Goal: Task Accomplishment & Management: Manage account settings

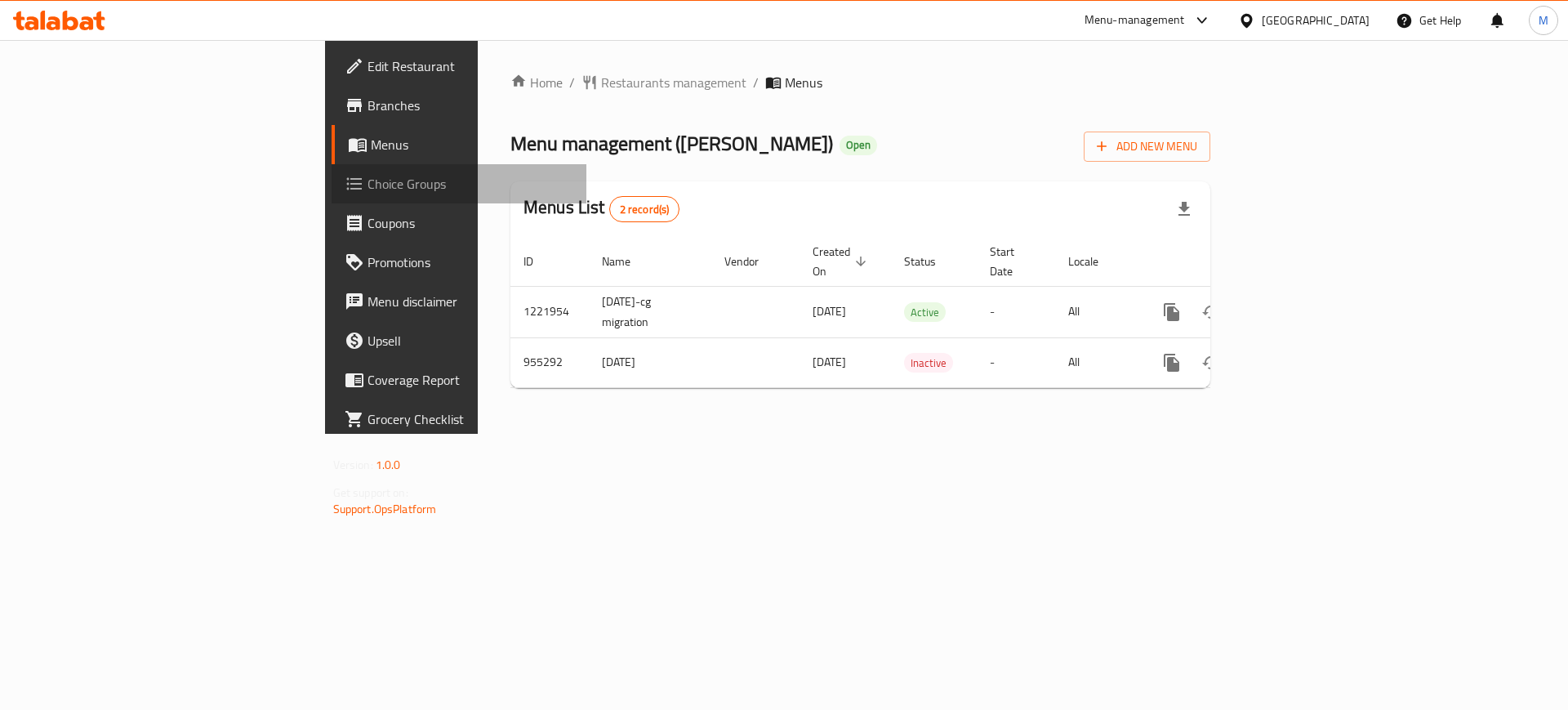
click at [367, 179] on span "Choice Groups" at bounding box center [470, 184] width 207 height 20
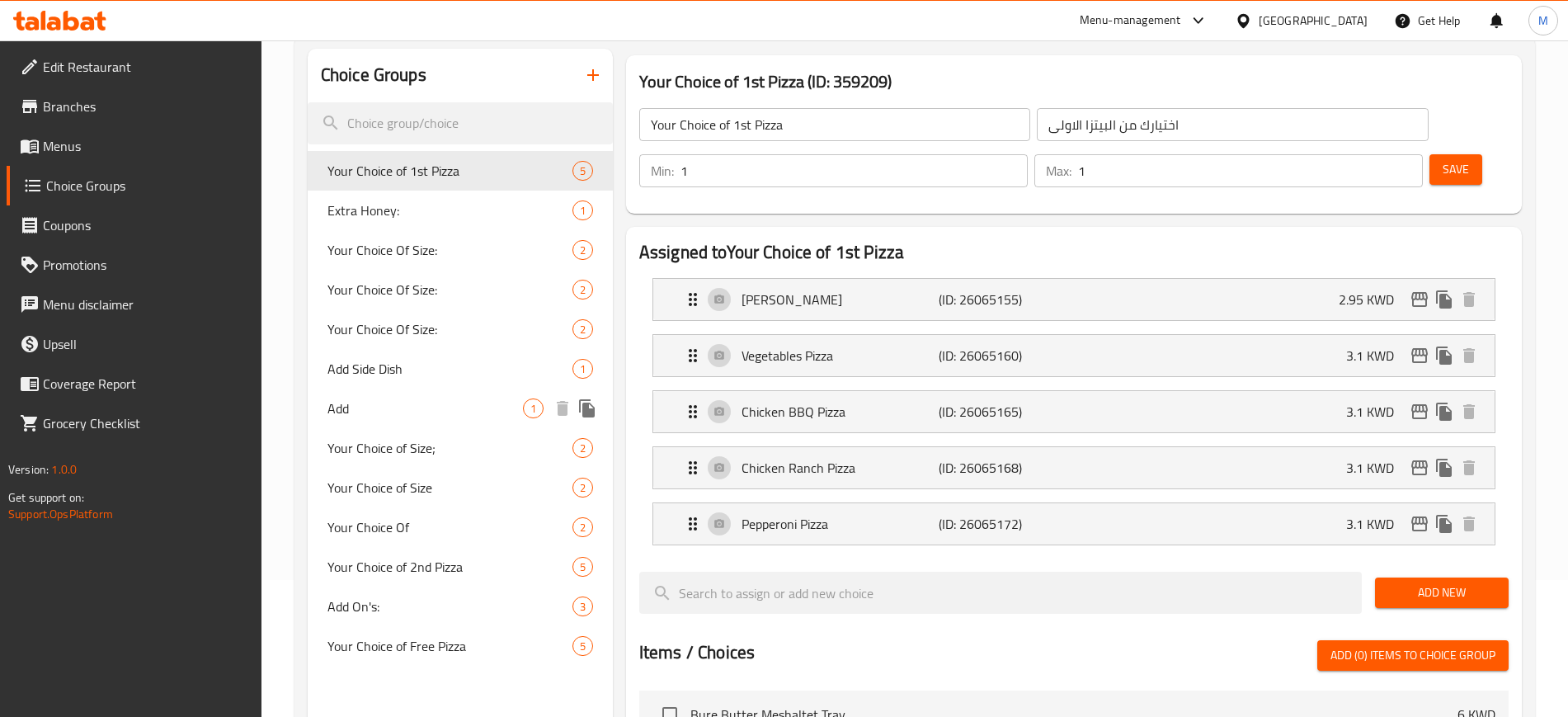
scroll to position [177, 0]
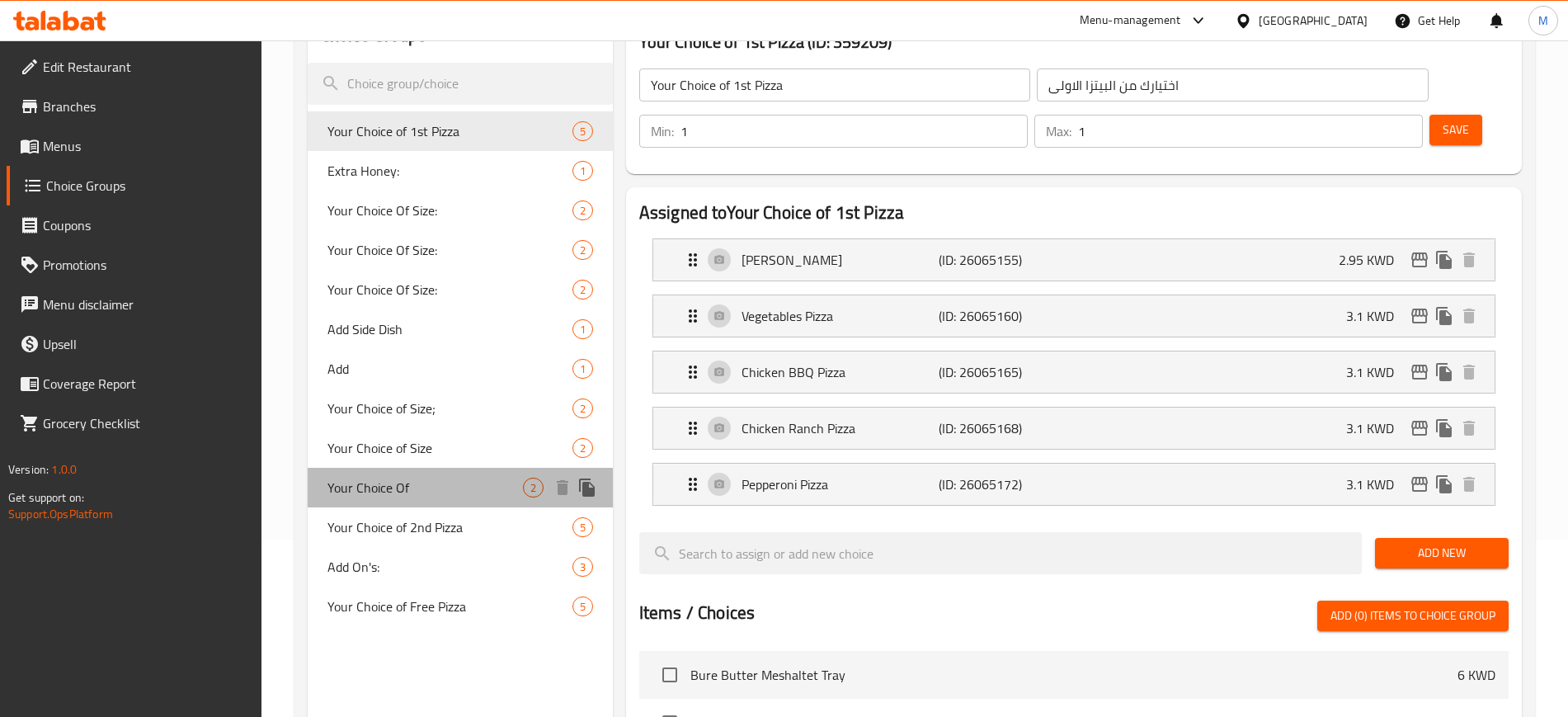
click at [433, 483] on span "Your Choice Of" at bounding box center [425, 488] width 196 height 20
type input "Your Choice Of"
type input "اختيارك من"
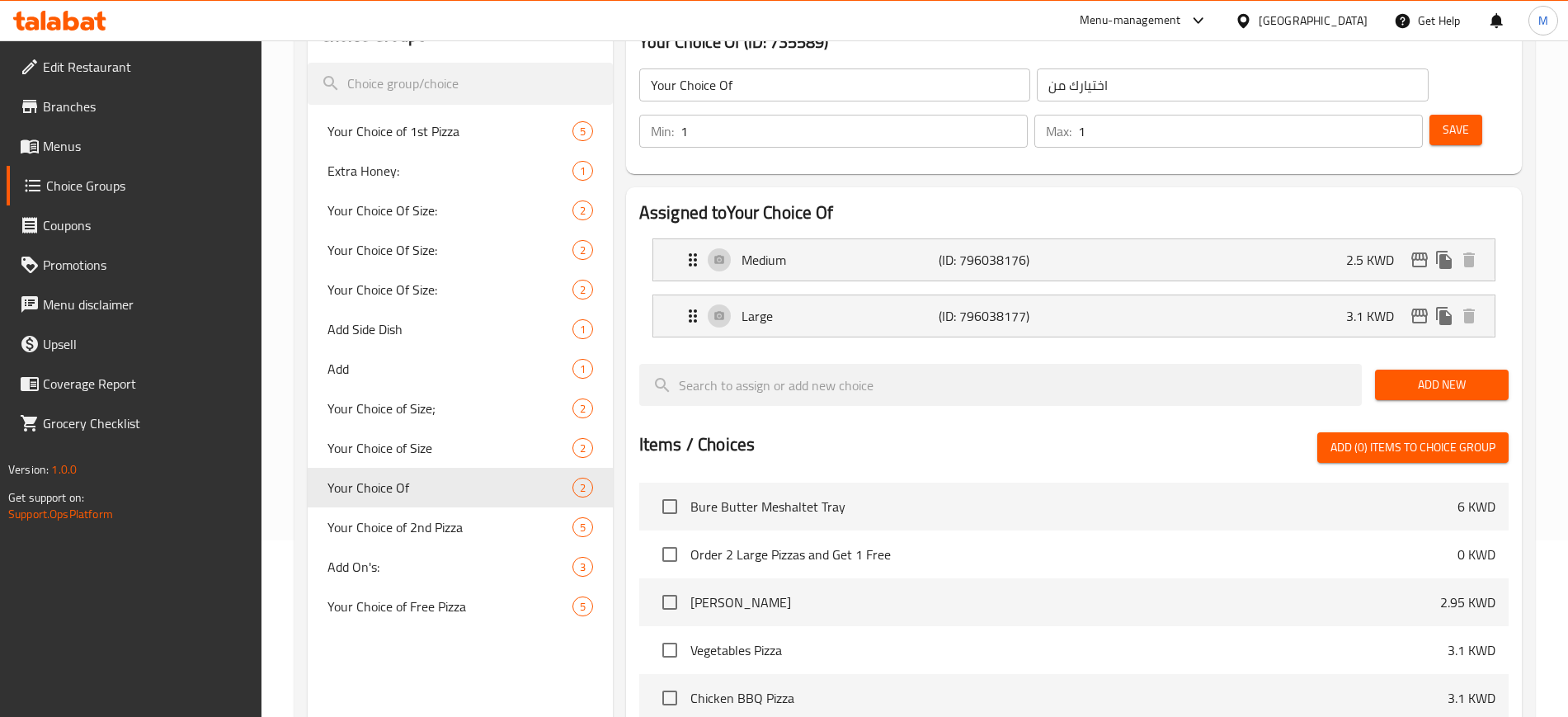
click at [619, 464] on div "Assigned to Your Choice Of Medium (ID: 796038176) 2.5 KWD Name (En) Medium Name…" at bounding box center [1074, 553] width 909 height 745
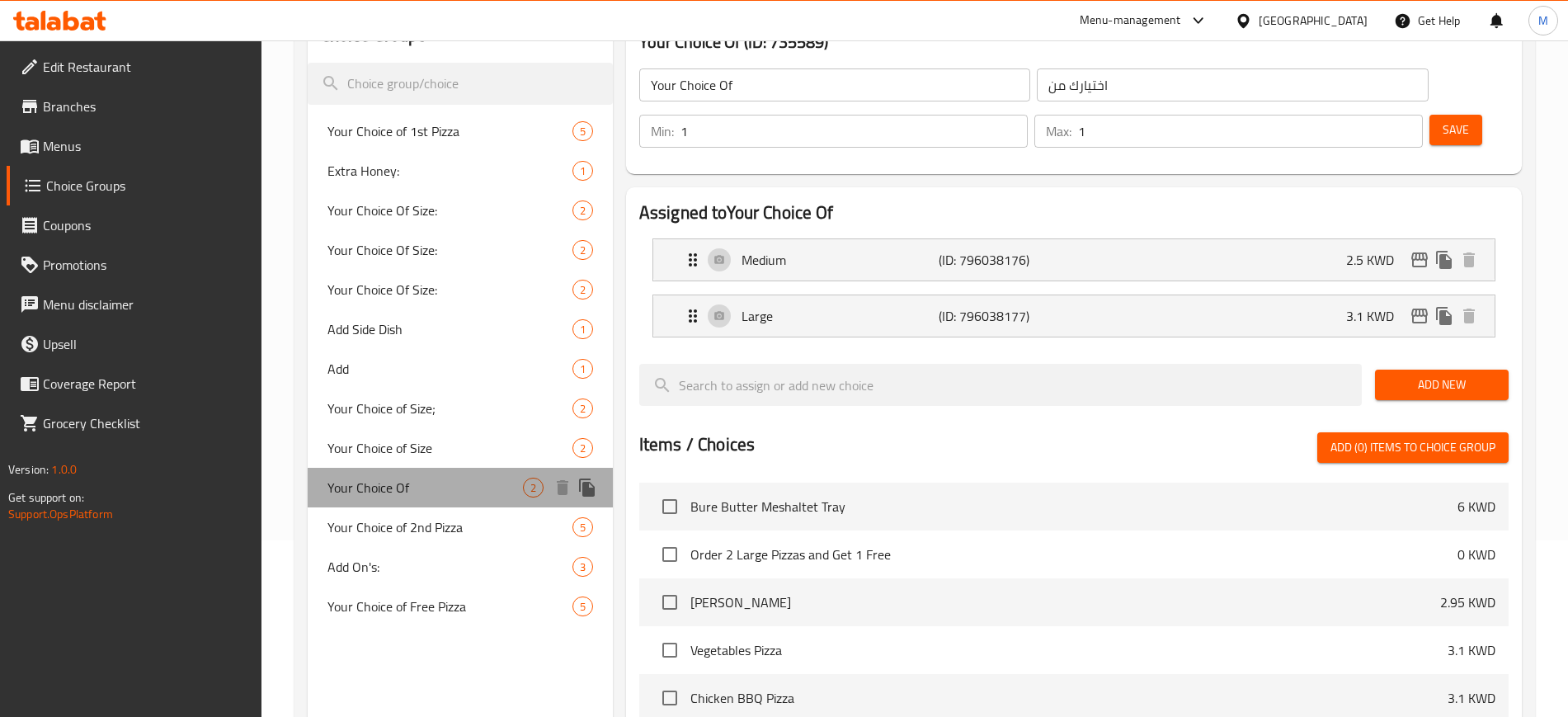
click at [518, 478] on span "Your Choice Of" at bounding box center [425, 488] width 196 height 20
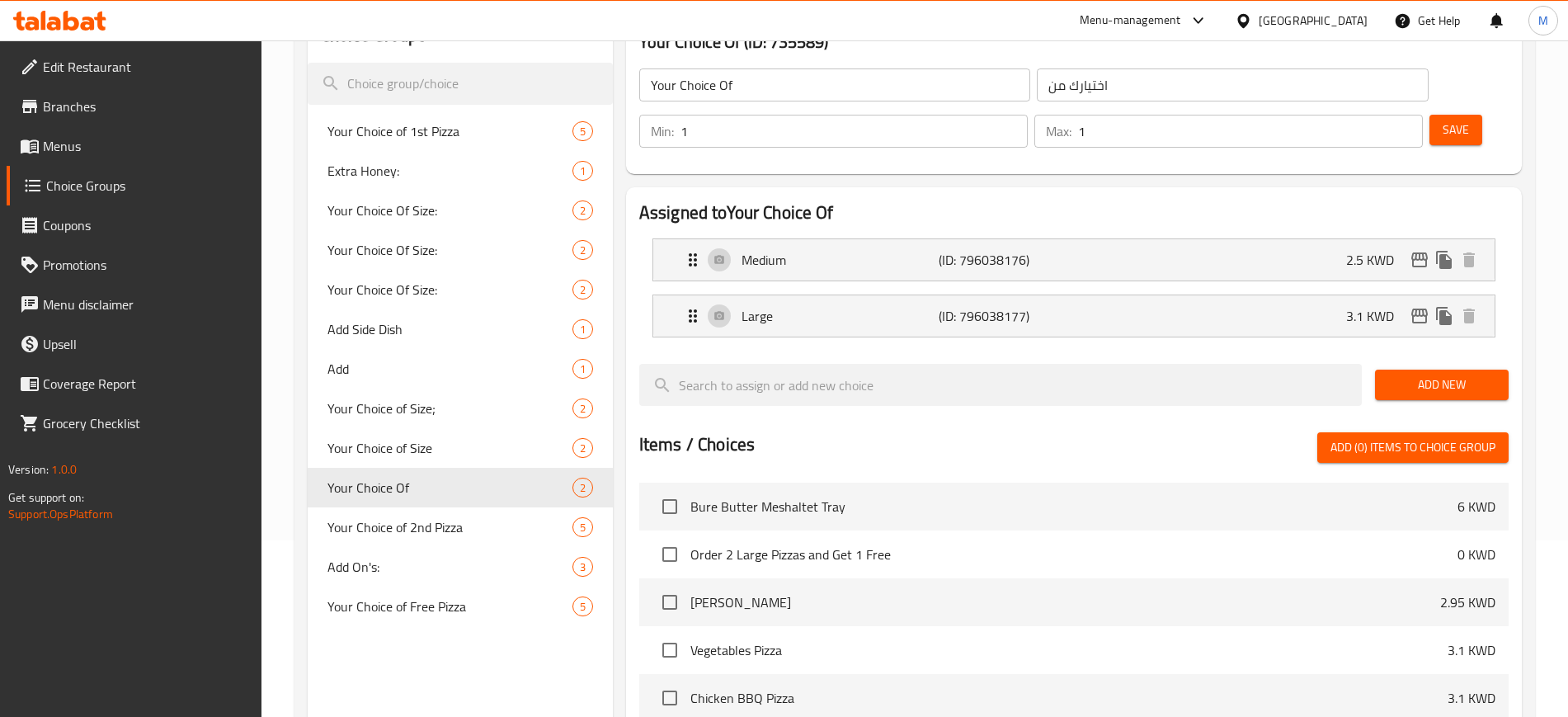
click at [89, 160] on link "Menus" at bounding box center [134, 146] width 255 height 40
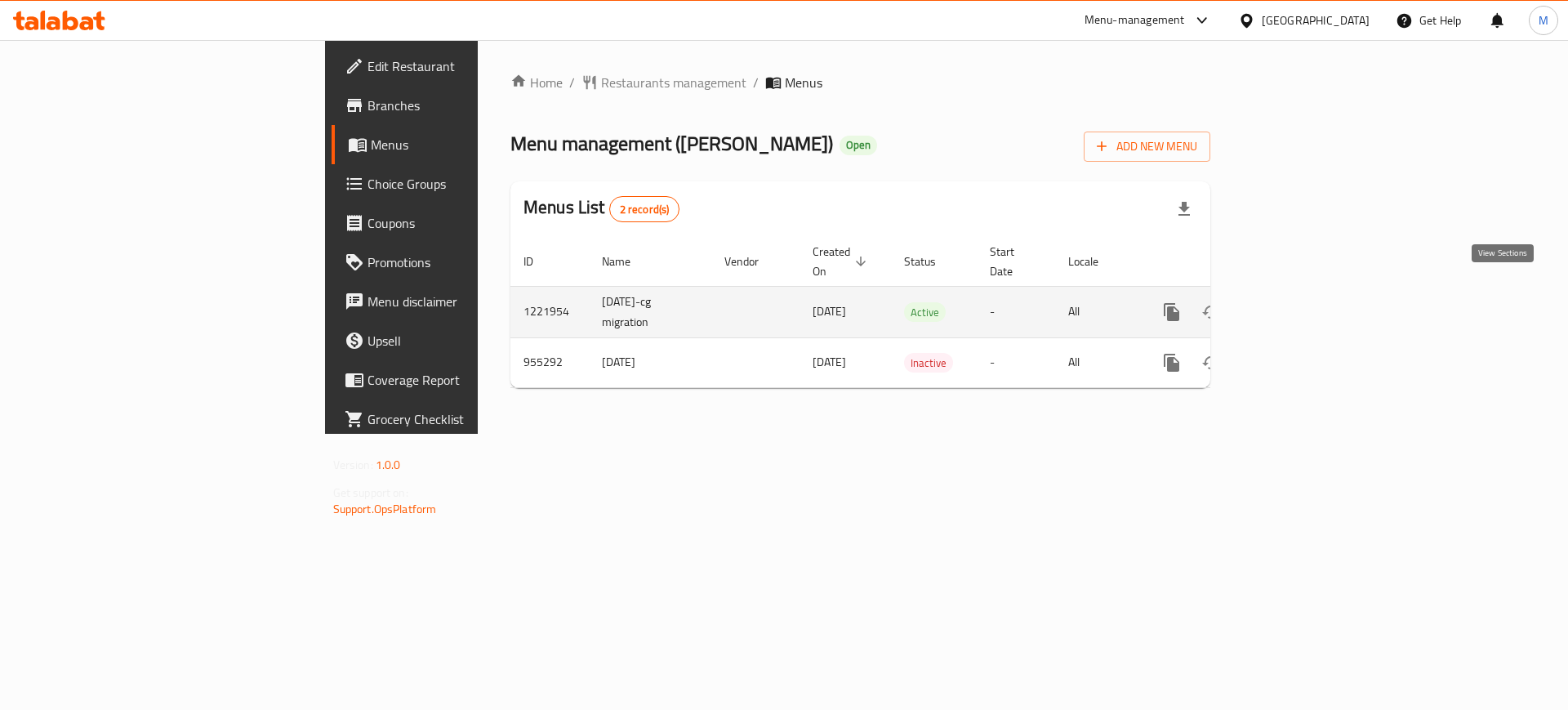
click at [1309, 308] on link "enhanced table" at bounding box center [1289, 312] width 39 height 39
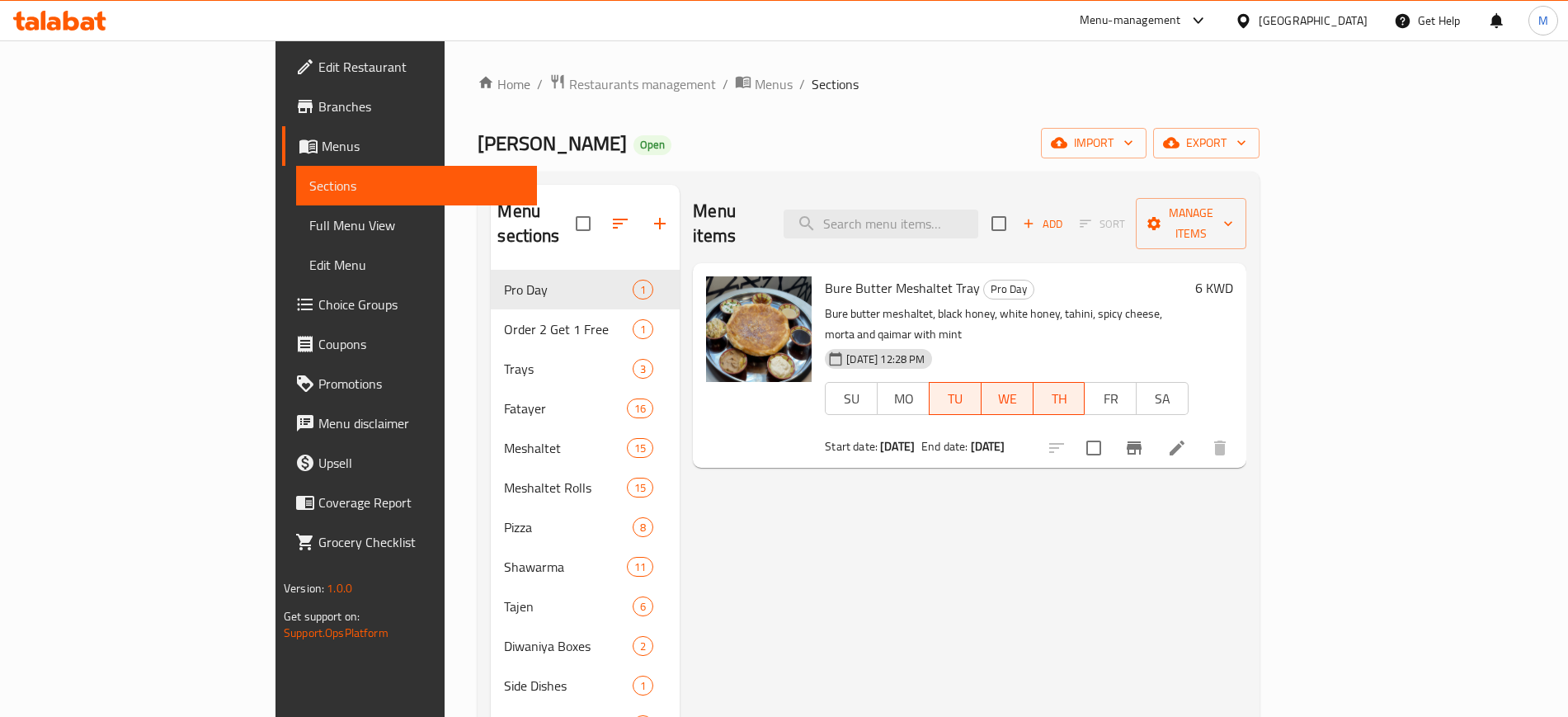
click at [938, 226] on div "Menu items Add Sort Manage items" at bounding box center [969, 224] width 553 height 79
drag, startPoint x: 941, startPoint y: 195, endPoint x: 933, endPoint y: 209, distance: 16.1
click at [933, 209] on div "Menu items Add Sort Manage items" at bounding box center [969, 224] width 553 height 79
click at [933, 209] on input "search" at bounding box center [881, 224] width 195 height 29
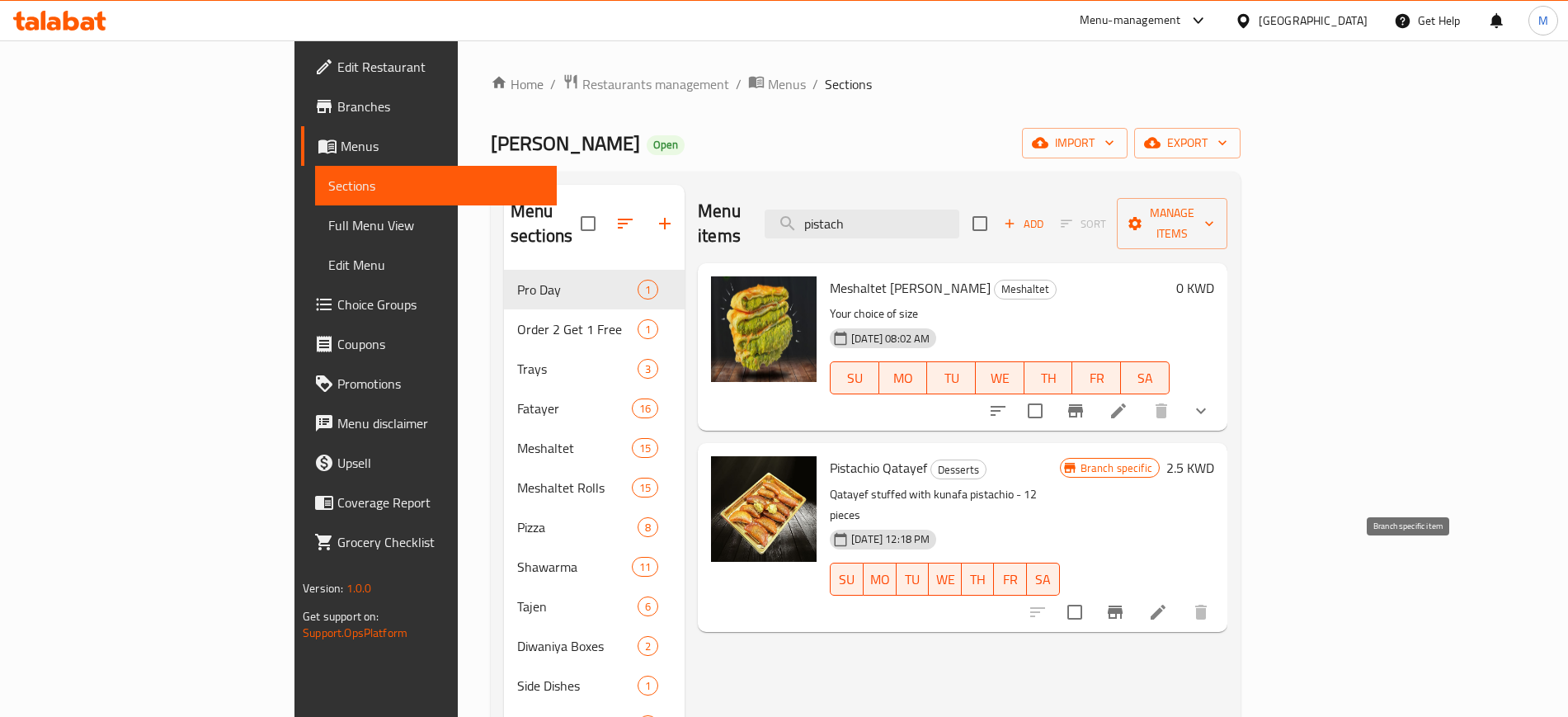
type input "pistach"
click at [1135, 592] on button "Branch-specific-item" at bounding box center [1115, 612] width 40 height 40
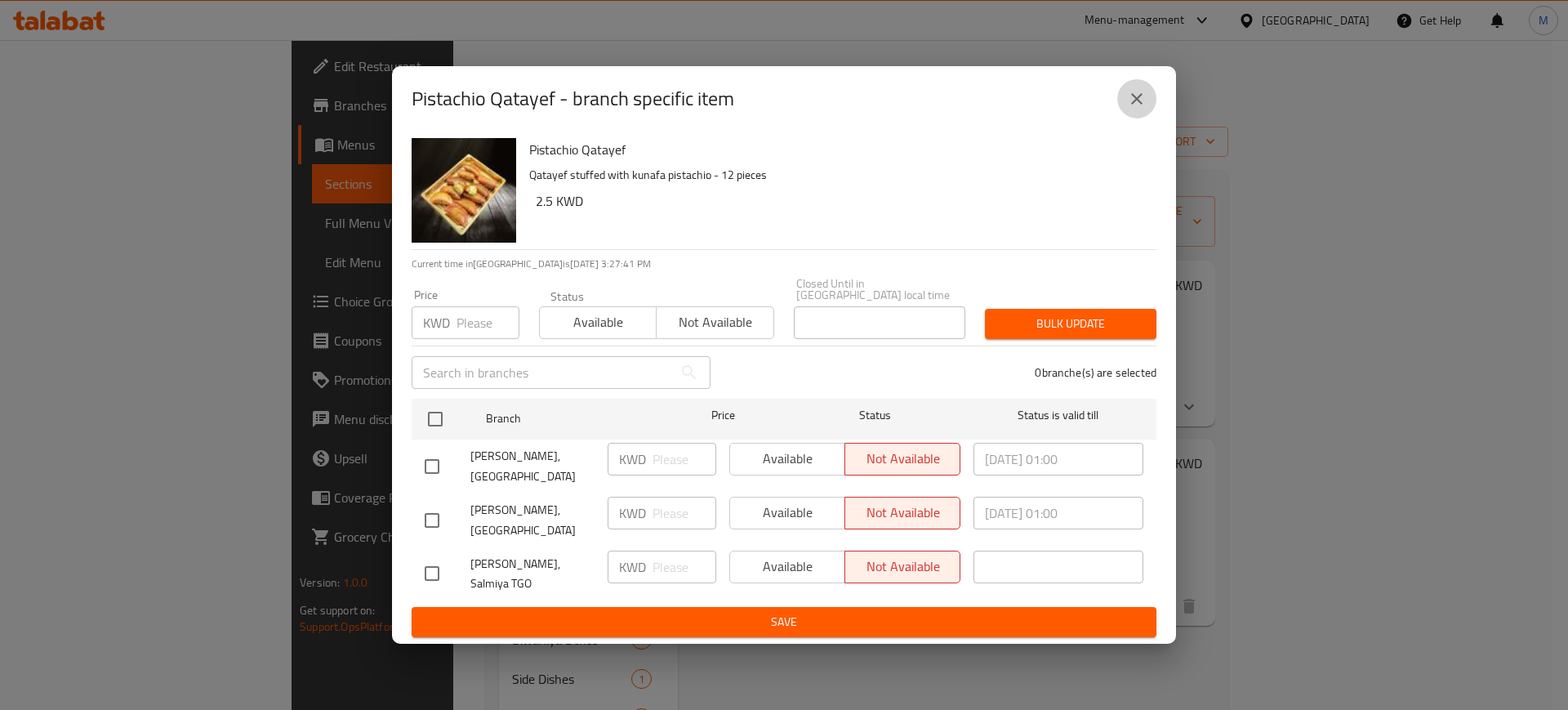
click at [1123, 99] on button "close" at bounding box center [1137, 99] width 39 height 39
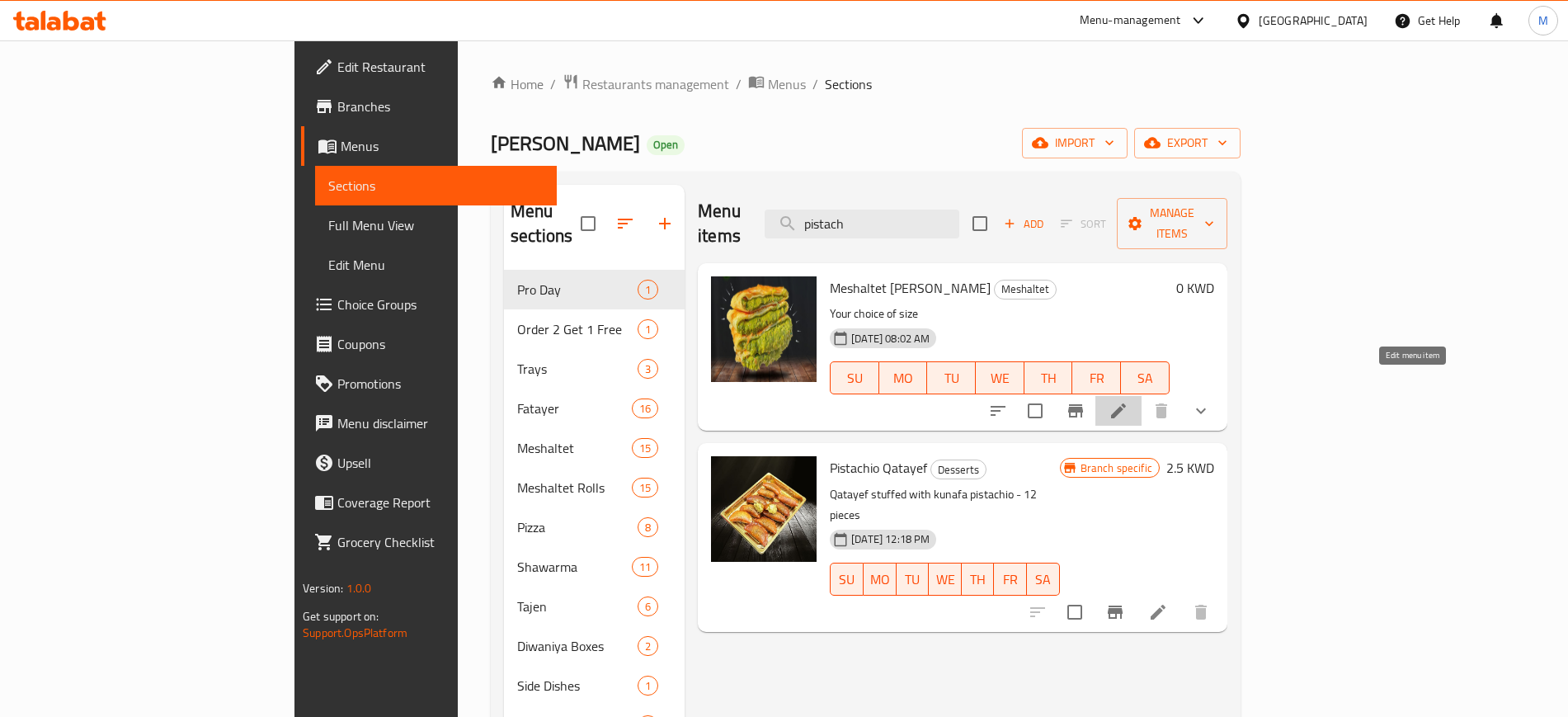
click at [1129, 401] on icon at bounding box center [1119, 411] width 20 height 20
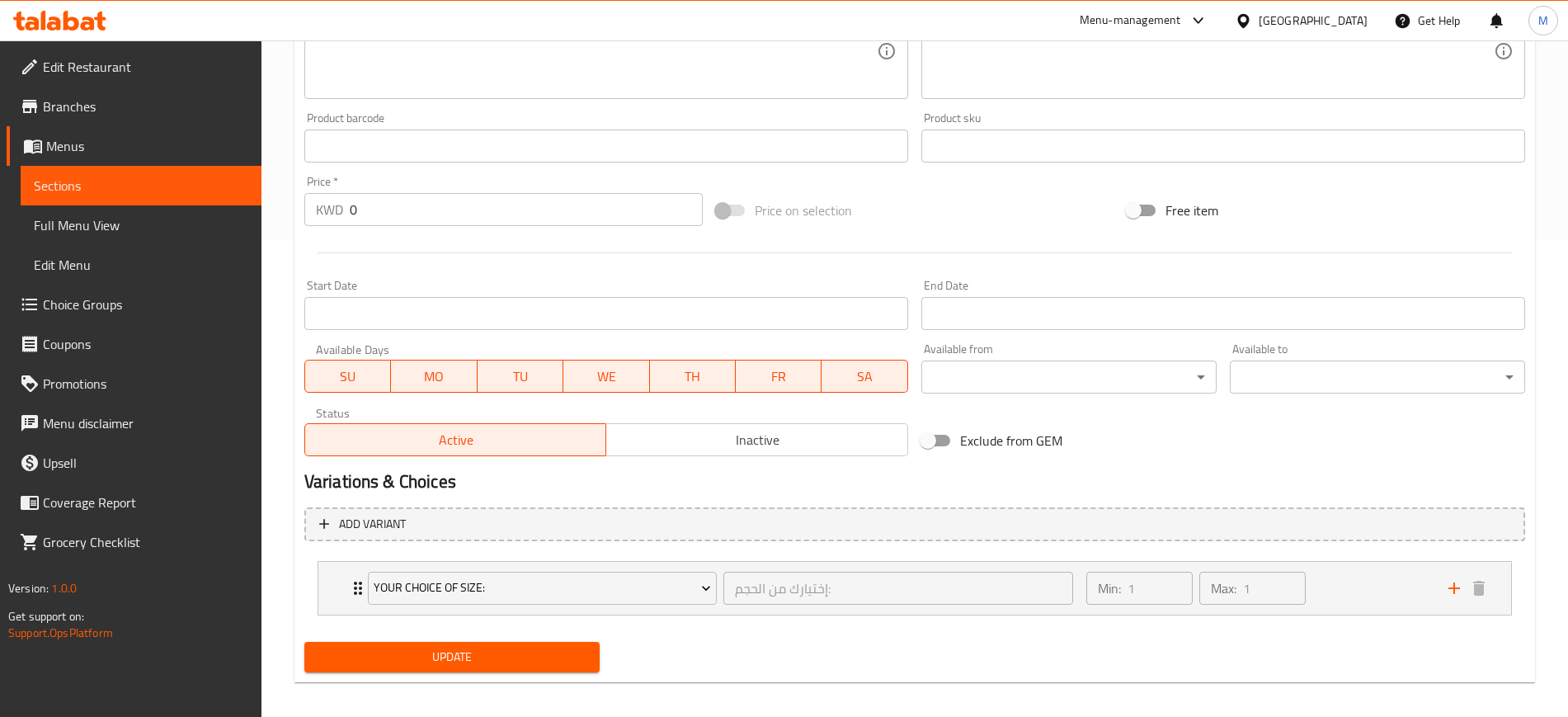
scroll to position [489, 0]
click at [1355, 594] on div "Min: 1 ​ Max: 1 ​" at bounding box center [1257, 588] width 362 height 53
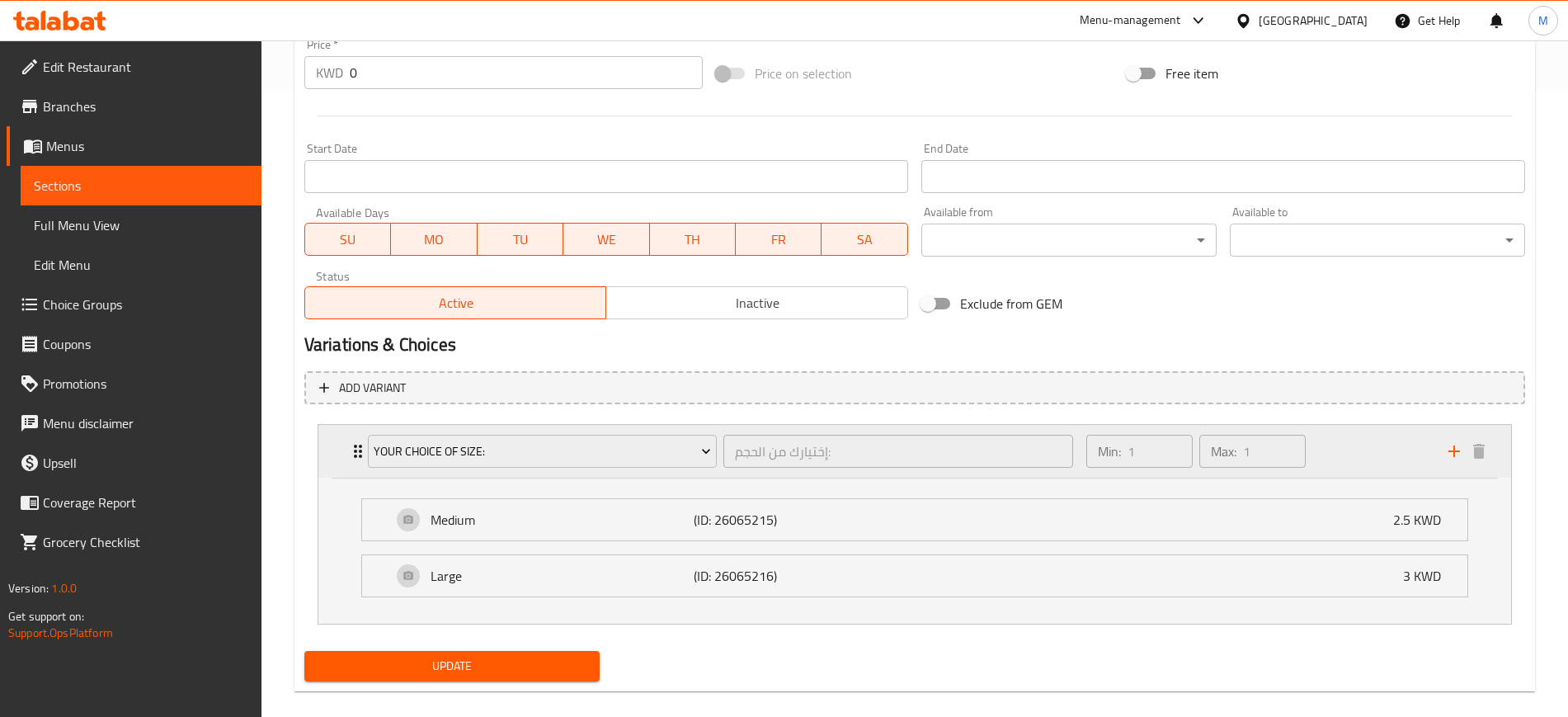
scroll to position [634, 0]
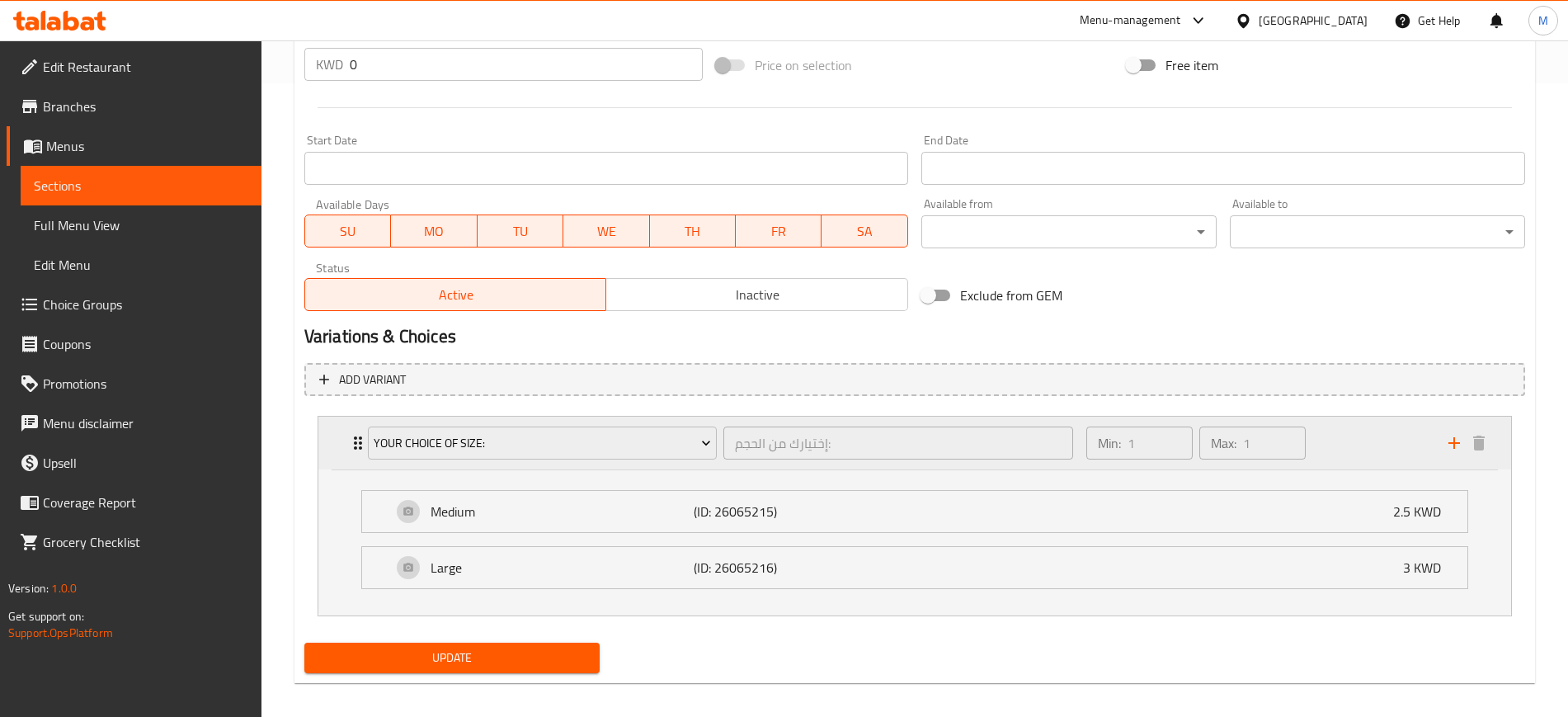
click at [1372, 442] on div "Min: 1 ​ Max: 1 ​" at bounding box center [1257, 443] width 362 height 53
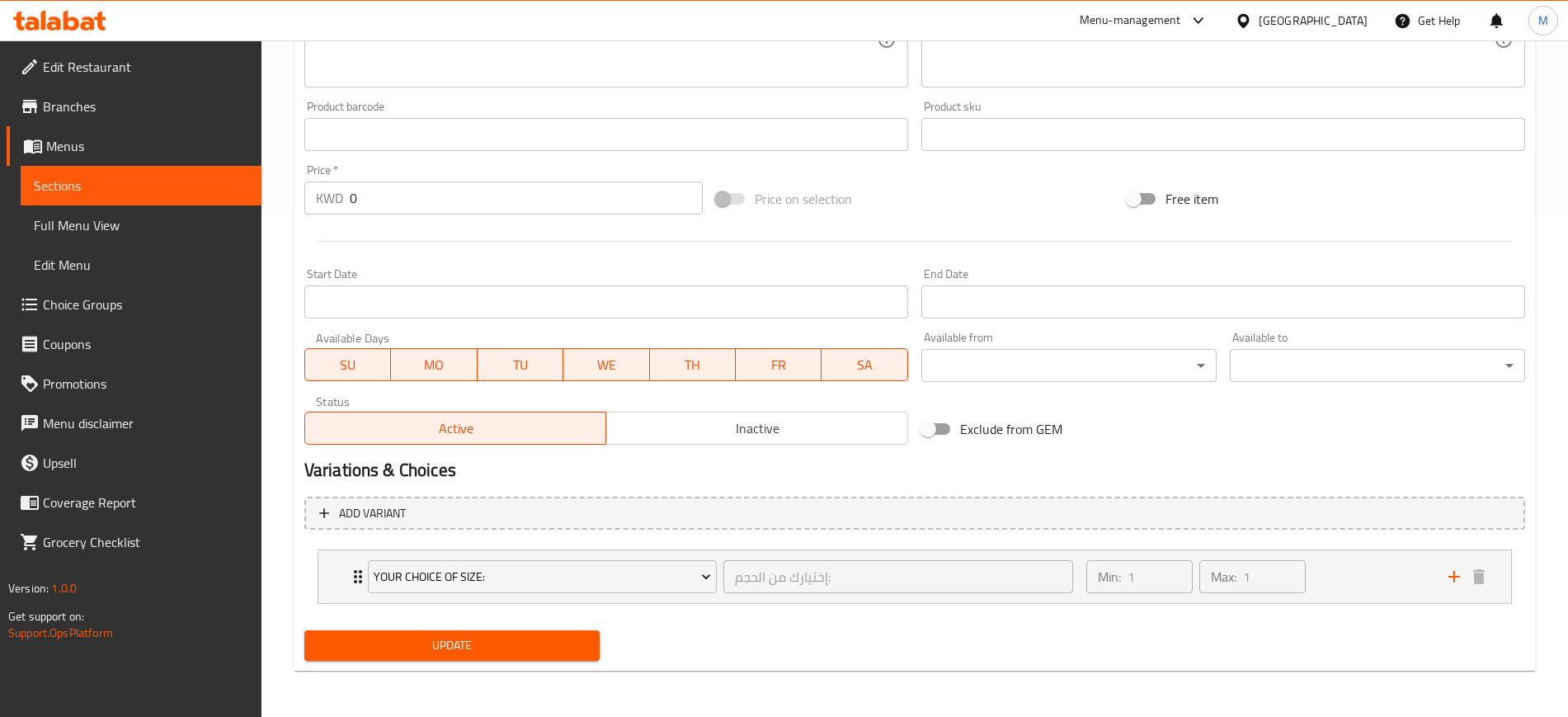
scroll to position [500, 0]
click at [85, 301] on span "Choice Groups" at bounding box center [145, 304] width 206 height 20
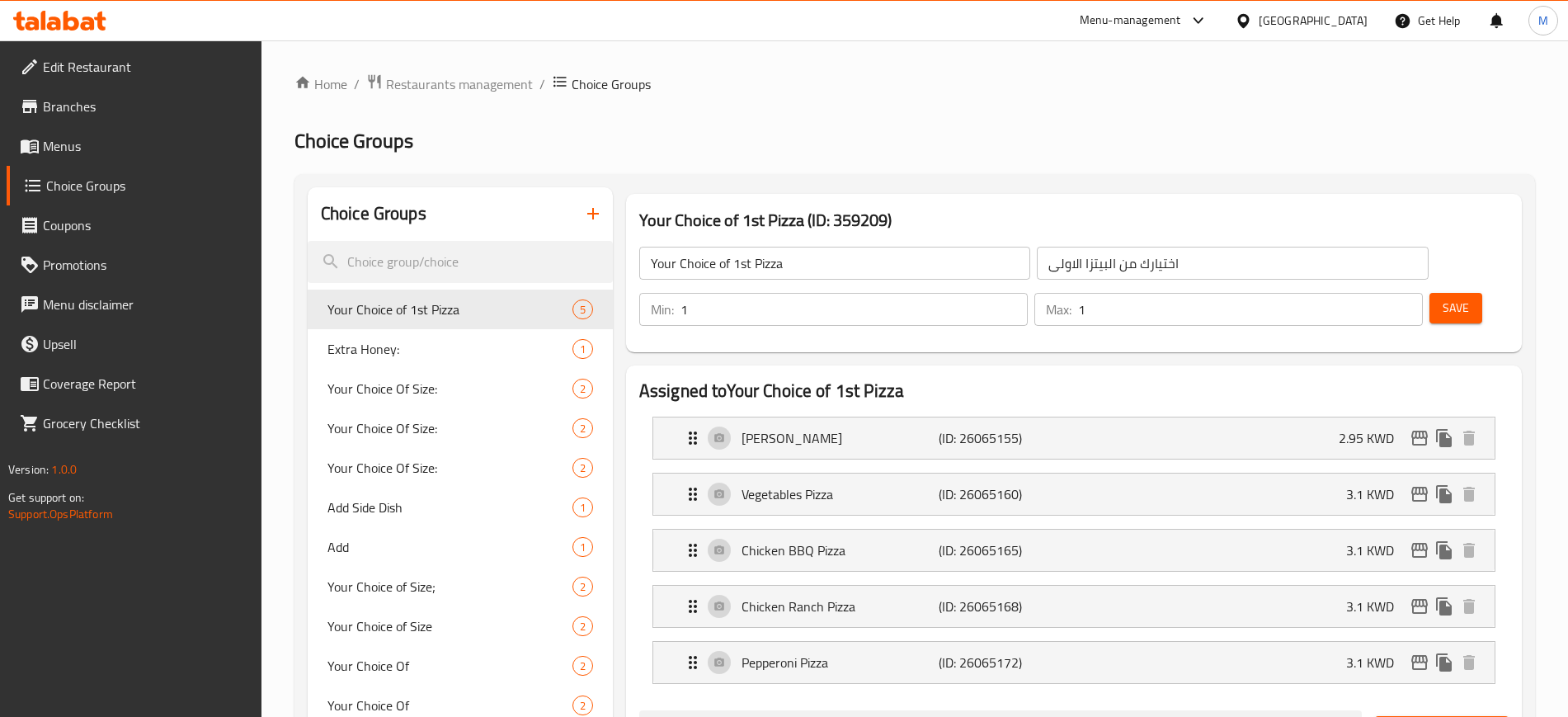
click at [595, 217] on icon "button" at bounding box center [593, 214] width 20 height 20
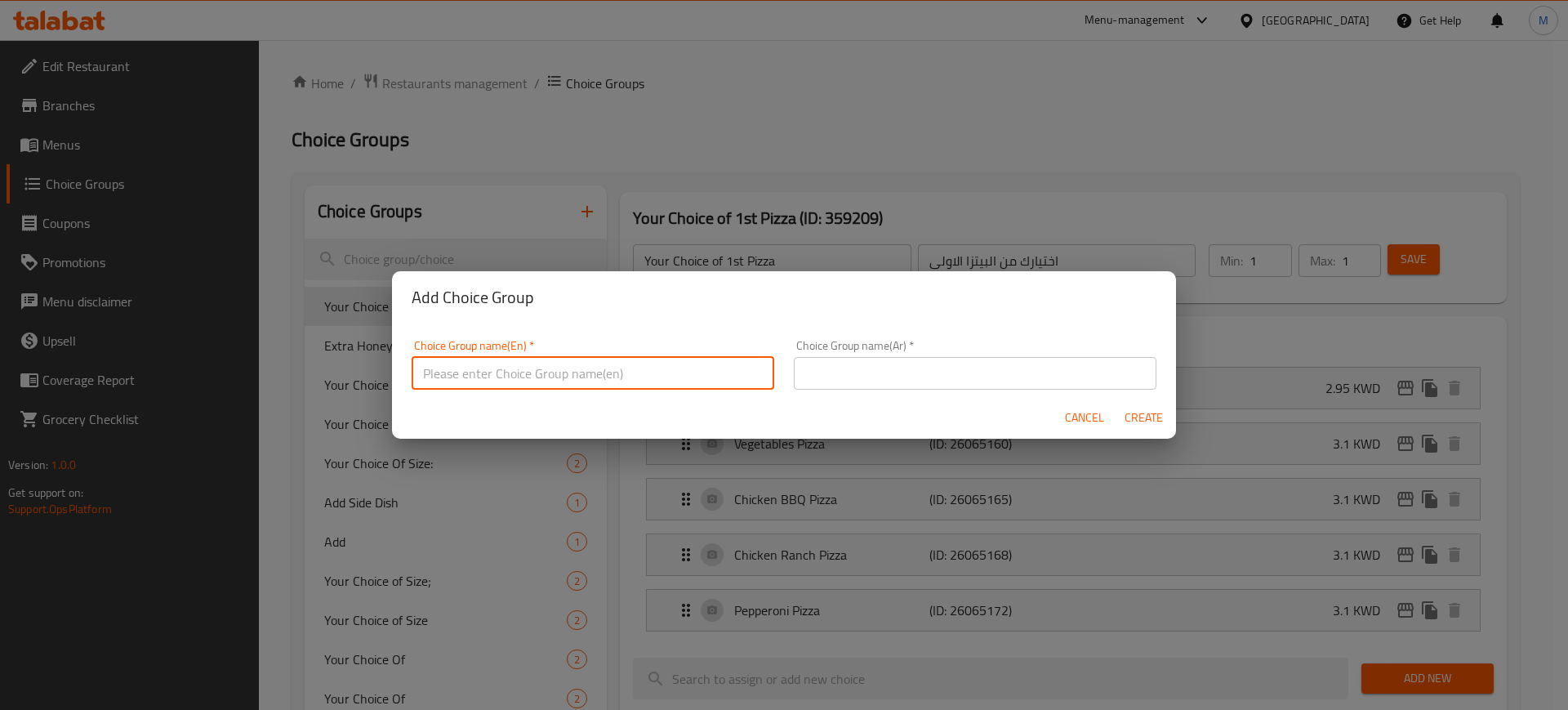
click at [459, 369] on input "text" at bounding box center [592, 373] width 363 height 32
type input "Your choice of pistachio size"
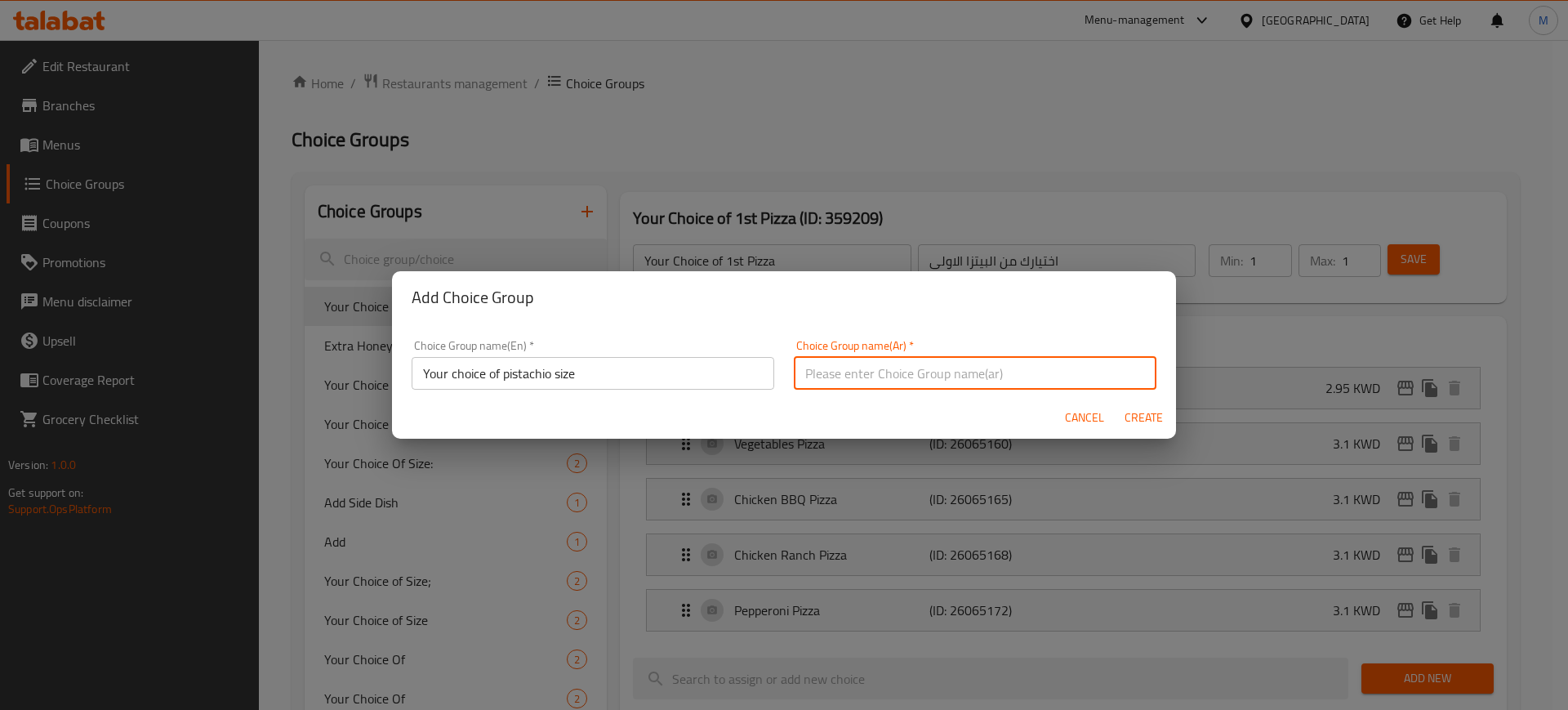
click at [982, 368] on input "text" at bounding box center [975, 373] width 363 height 32
type input "اختيارك من حجم البستاشيو"
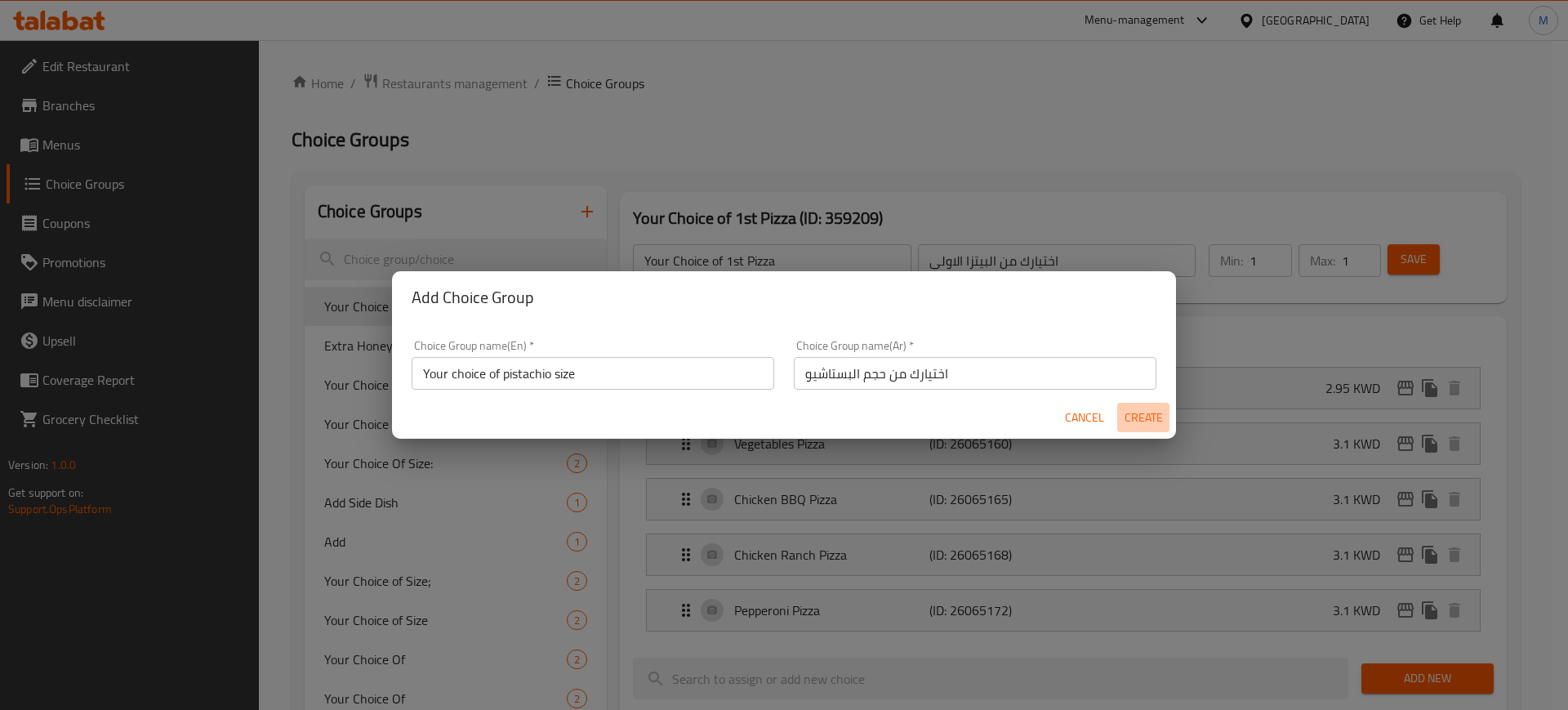
click at [1149, 426] on span "Create" at bounding box center [1143, 418] width 39 height 21
type input "Your choice of pistachio size"
type input "اختيارك من حجم البستاشيو"
type input "0"
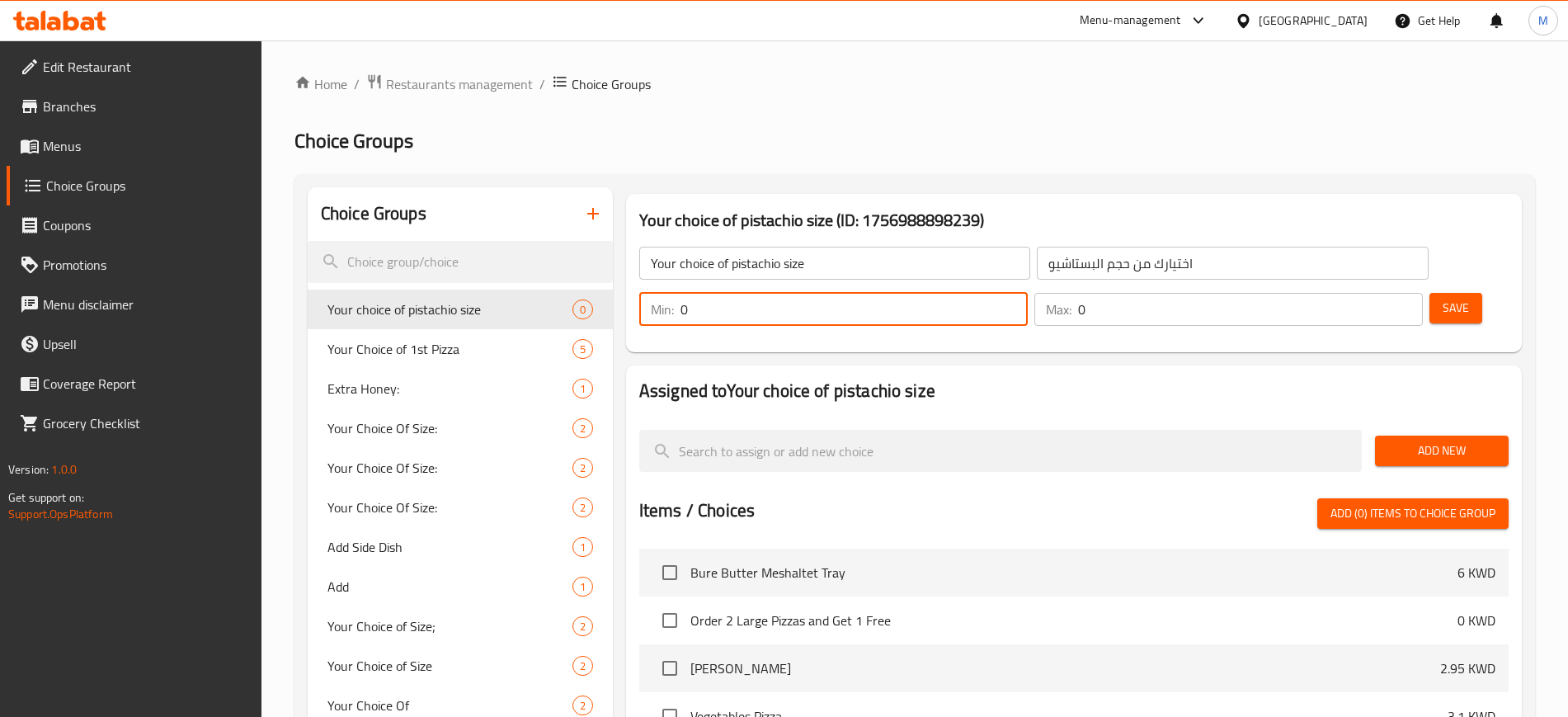
click at [1028, 293] on input "0" at bounding box center [855, 310] width 348 height 33
type input "1"
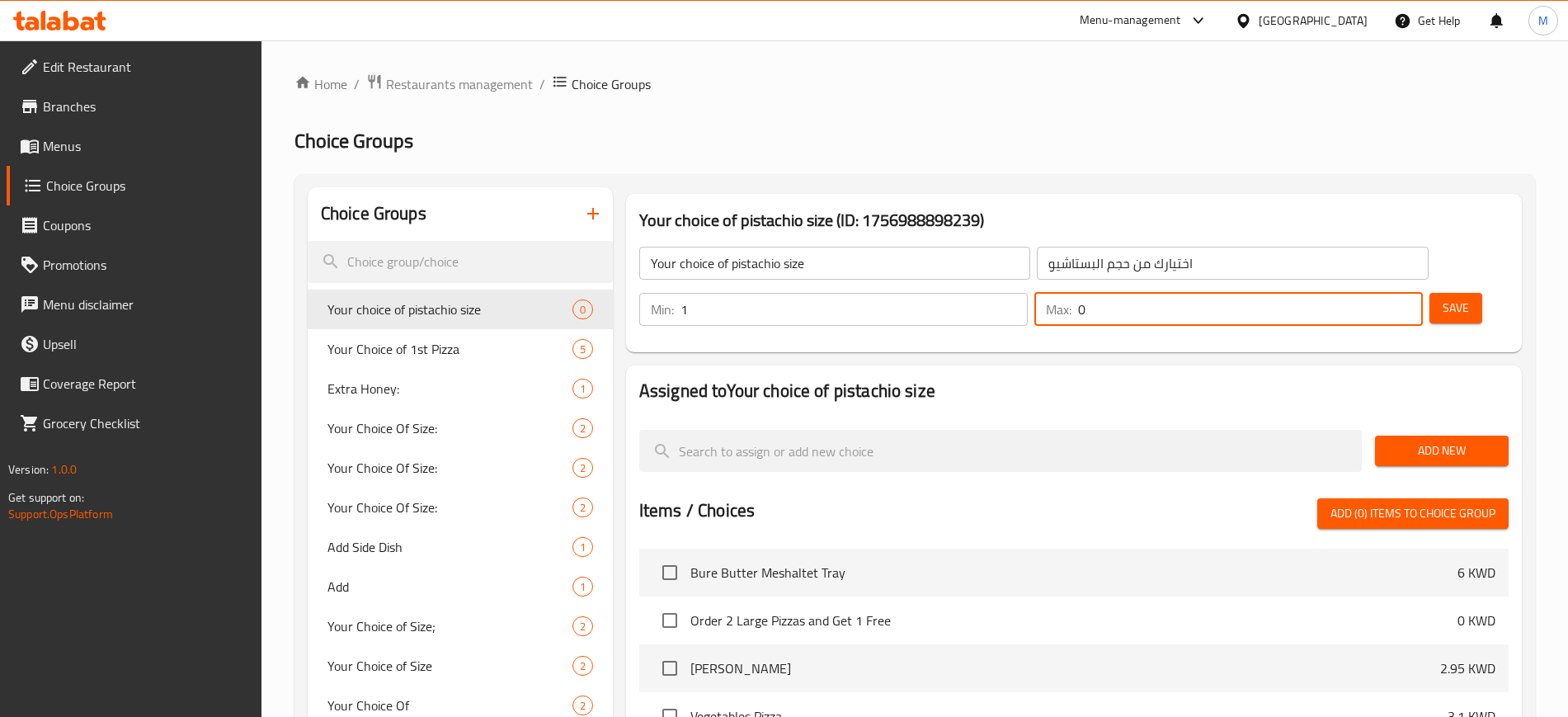
click at [1361, 293] on input "0" at bounding box center [1250, 310] width 345 height 33
type input "1"
click at [1416, 441] on span "Add New" at bounding box center [1442, 451] width 107 height 21
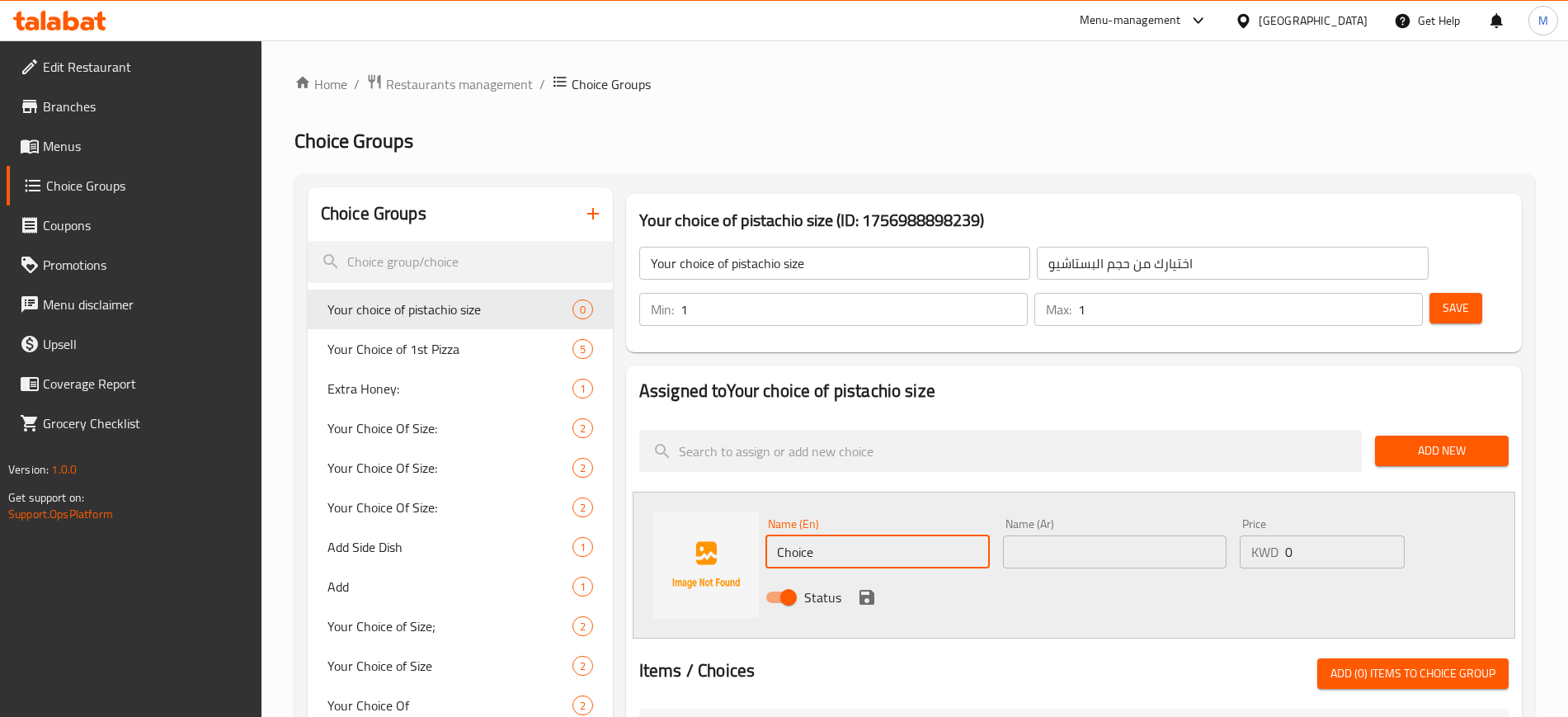
drag, startPoint x: 859, startPoint y: 518, endPoint x: 663, endPoint y: 529, distance: 196.3
click at [663, 529] on div "Name (En) Choice Name (En) Name (Ar) Name (Ar) Price KWD 0 Price Status" at bounding box center [1074, 565] width 883 height 147
type input "Medium"
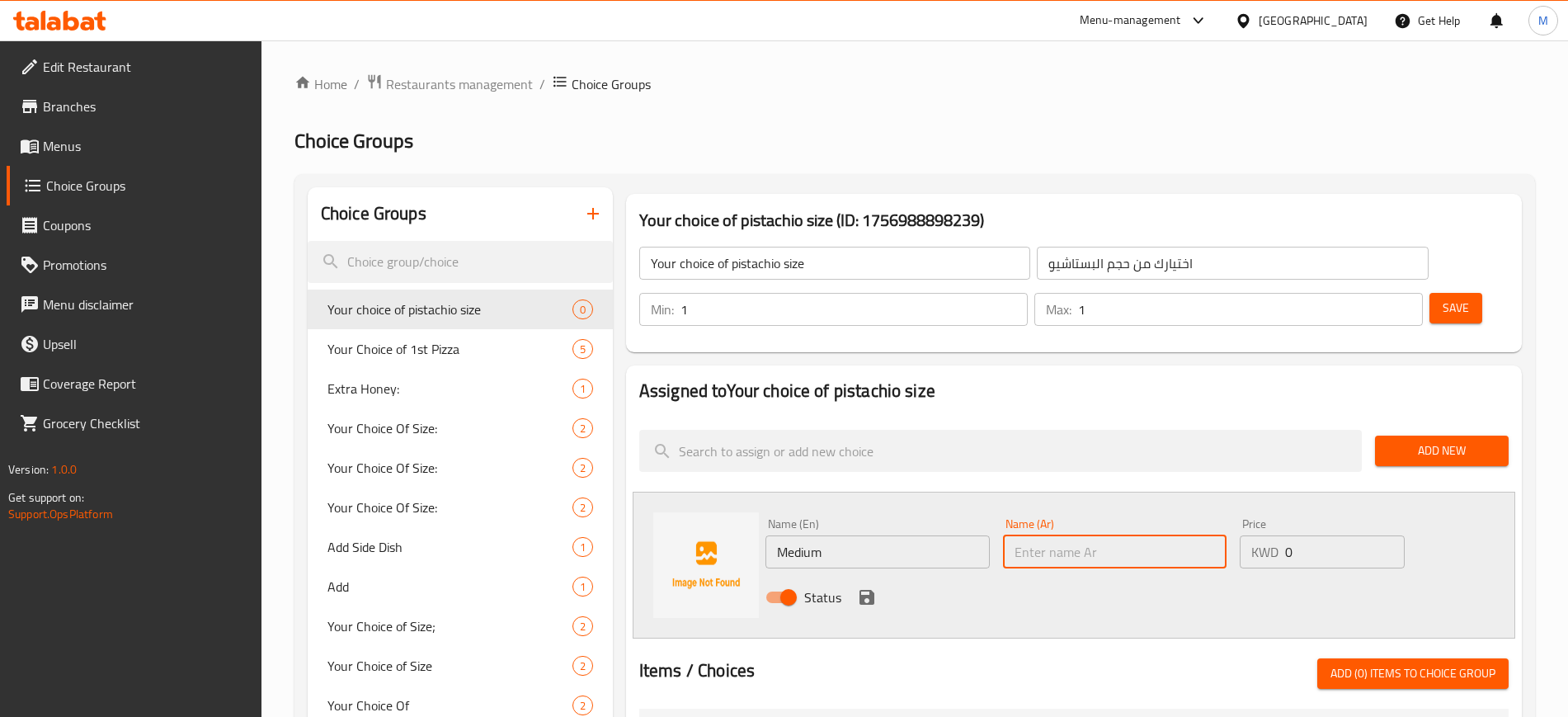
click at [1150, 535] on input "text" at bounding box center [1115, 551] width 225 height 33
type input "وسط"
click at [1325, 535] on input "0" at bounding box center [1345, 551] width 120 height 33
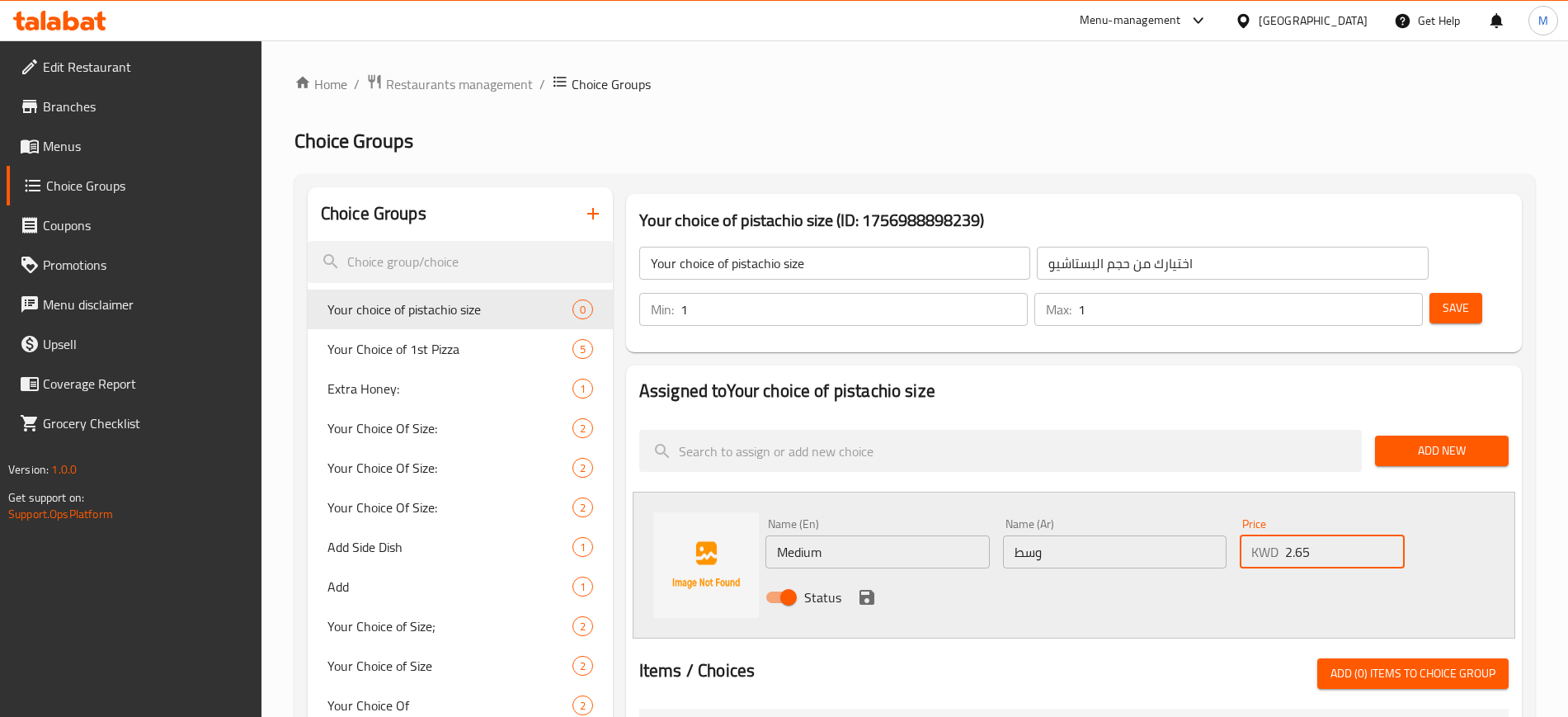
type input "2.65"
click at [870, 590] on icon "save" at bounding box center [867, 598] width 14 height 14
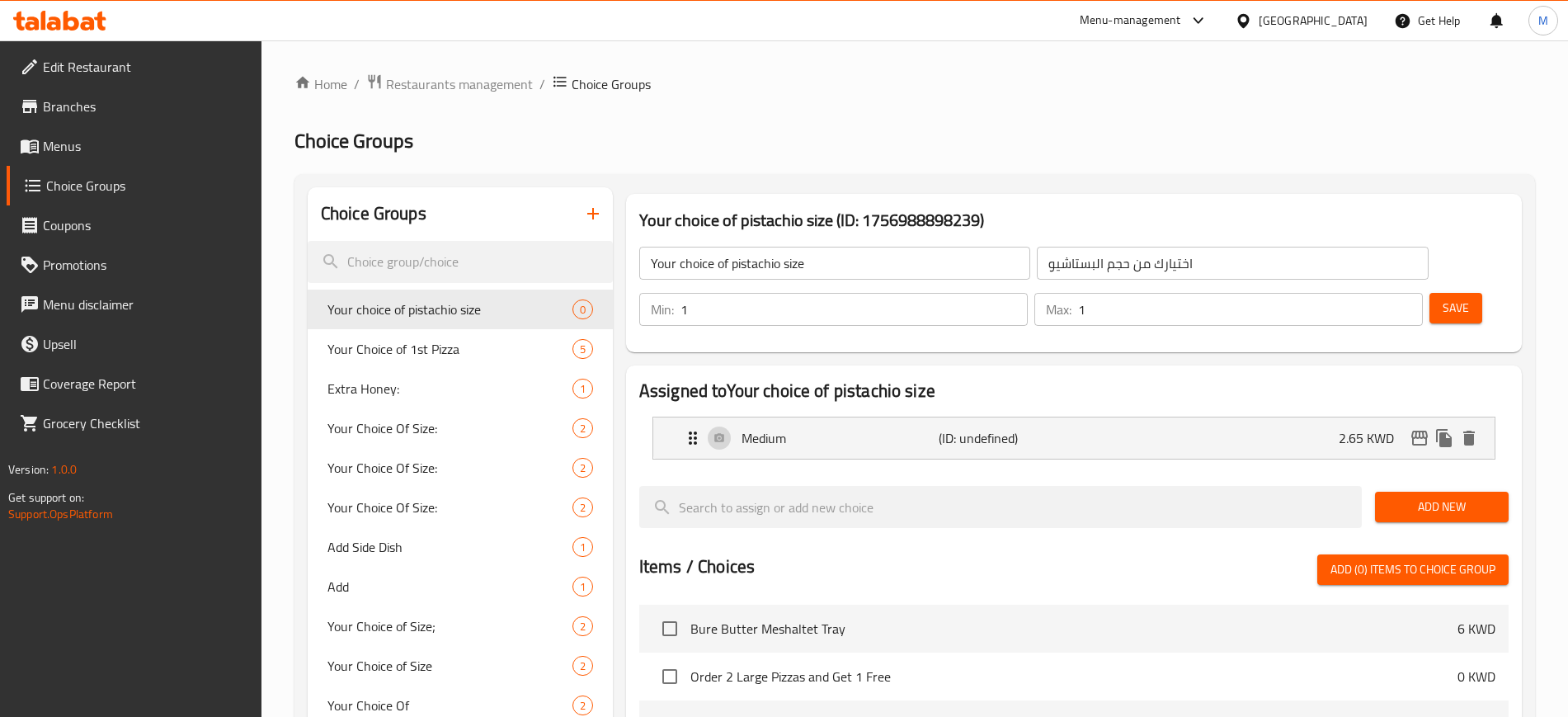
click at [1410, 497] on span "Add New" at bounding box center [1442, 507] width 107 height 21
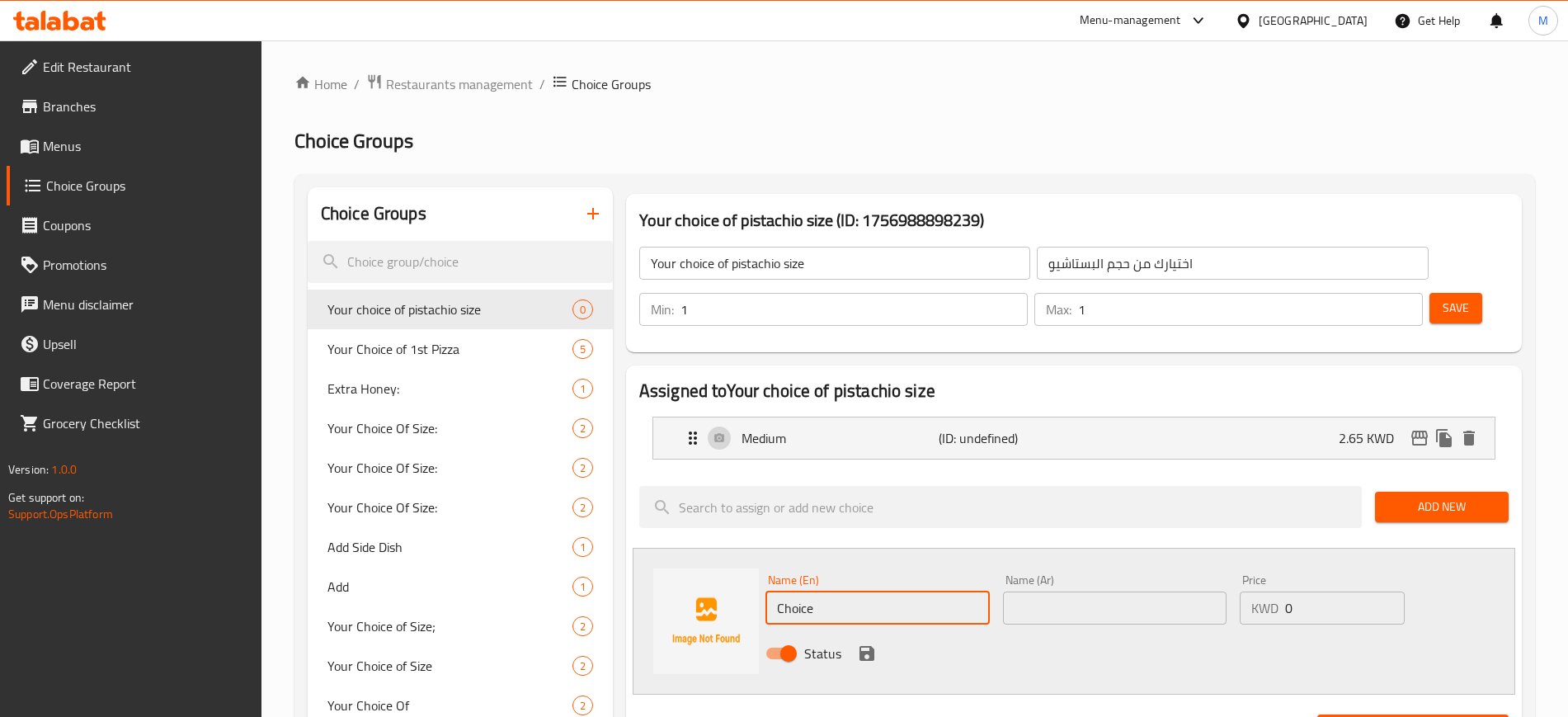
drag, startPoint x: 859, startPoint y: 572, endPoint x: 645, endPoint y: 569, distance: 214.0
click at [645, 569] on div "Name (En) Choice Name (En) Name (Ar) Name (Ar) Price KWD 0 Price Status" at bounding box center [1074, 621] width 883 height 147
type input "Large"
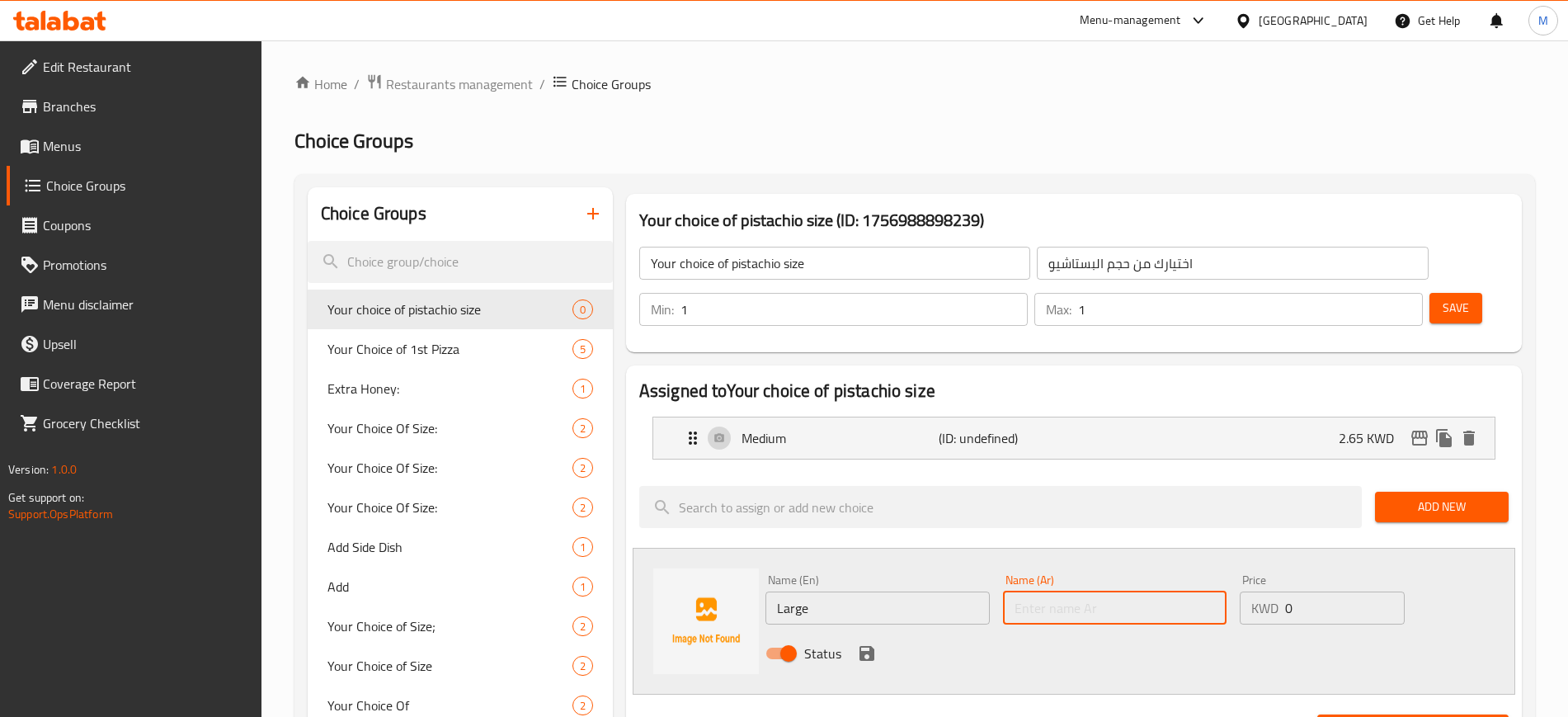
click at [1087, 591] on input "text" at bounding box center [1115, 607] width 225 height 33
type input "كبير"
drag, startPoint x: 1324, startPoint y: 560, endPoint x: 1242, endPoint y: 562, distance: 82.0
click at [1242, 591] on div "KWD 0 Price" at bounding box center [1323, 607] width 165 height 33
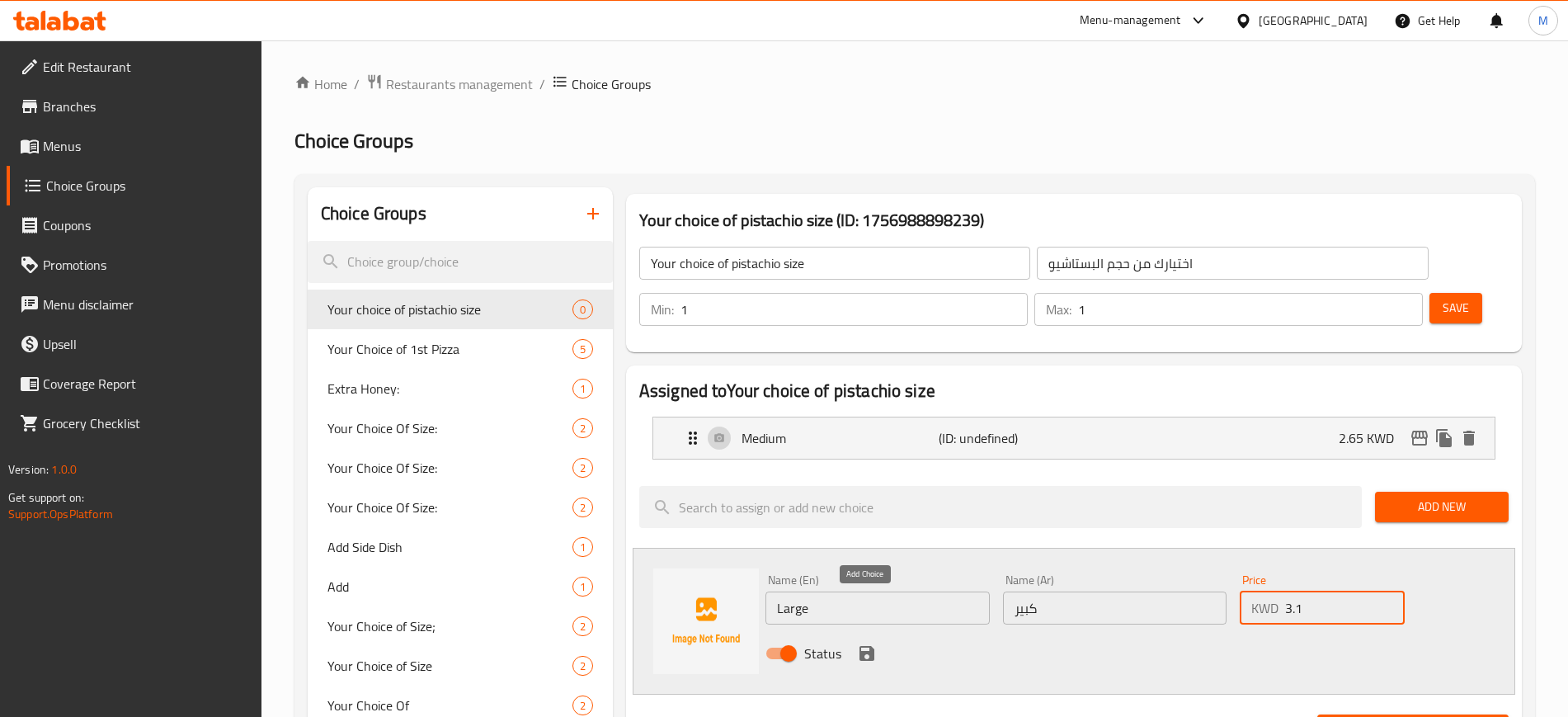
type input "3.1"
click at [861, 644] on icon "save" at bounding box center [867, 654] width 20 height 20
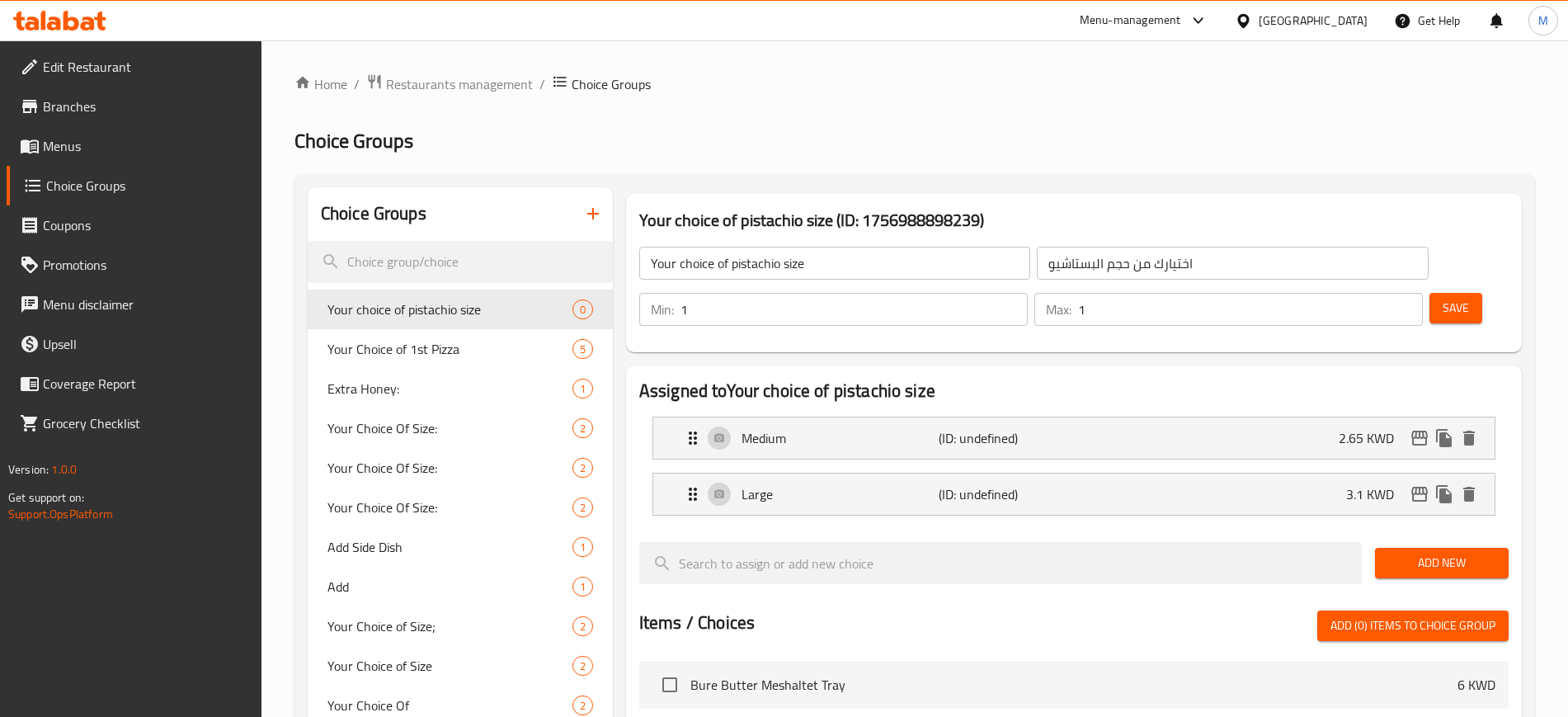
click at [1429, 293] on button "Save" at bounding box center [1456, 309] width 53 height 31
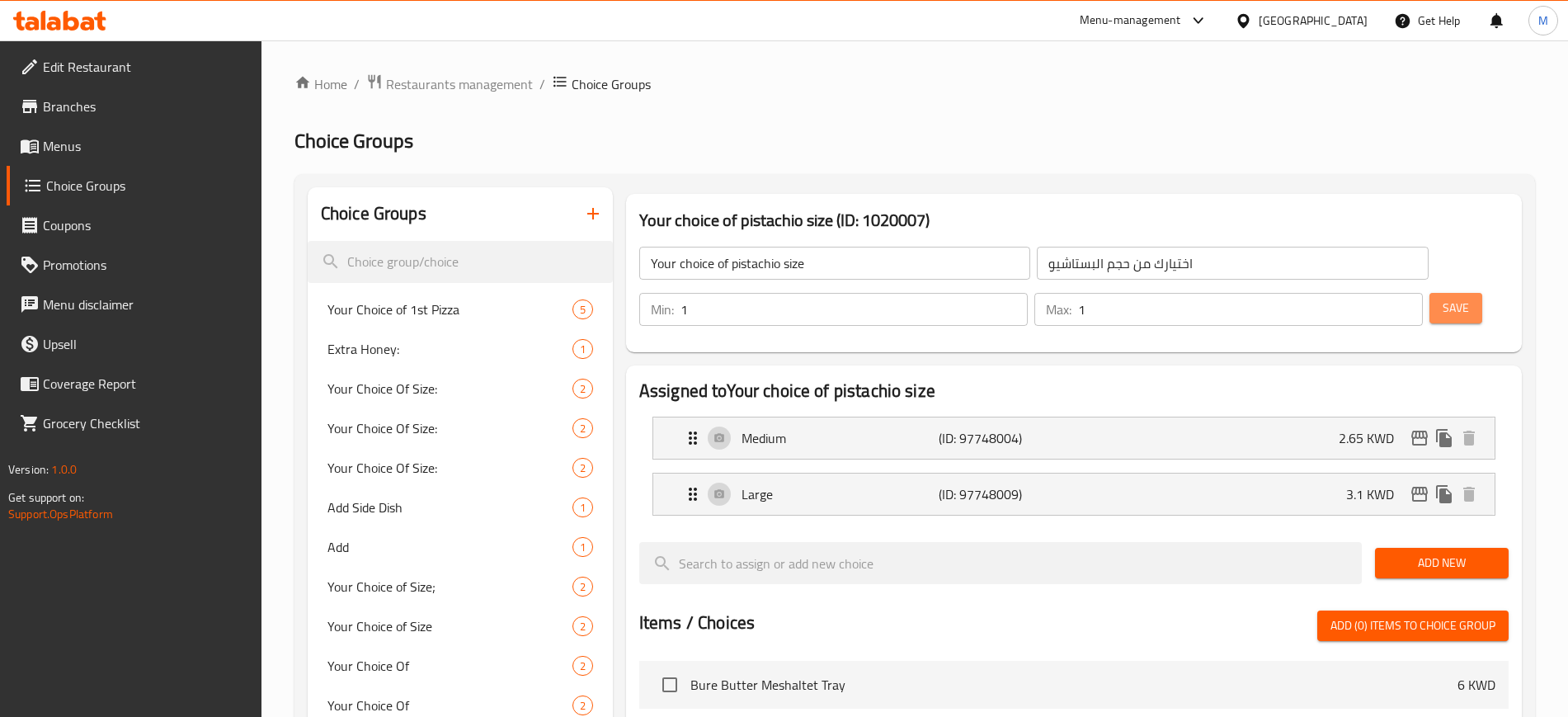
click at [1443, 298] on span "Save" at bounding box center [1456, 308] width 26 height 21
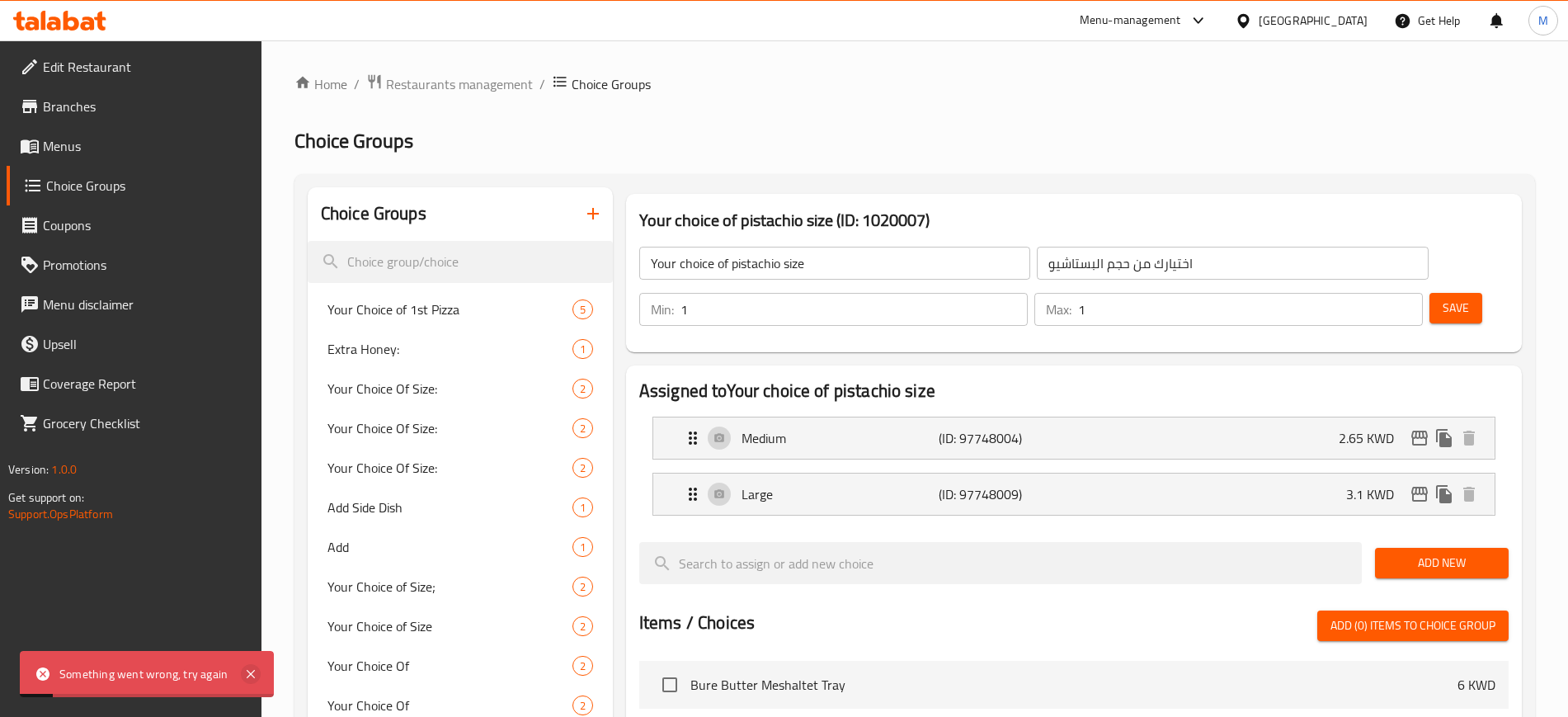
click at [243, 672] on icon at bounding box center [251, 674] width 20 height 20
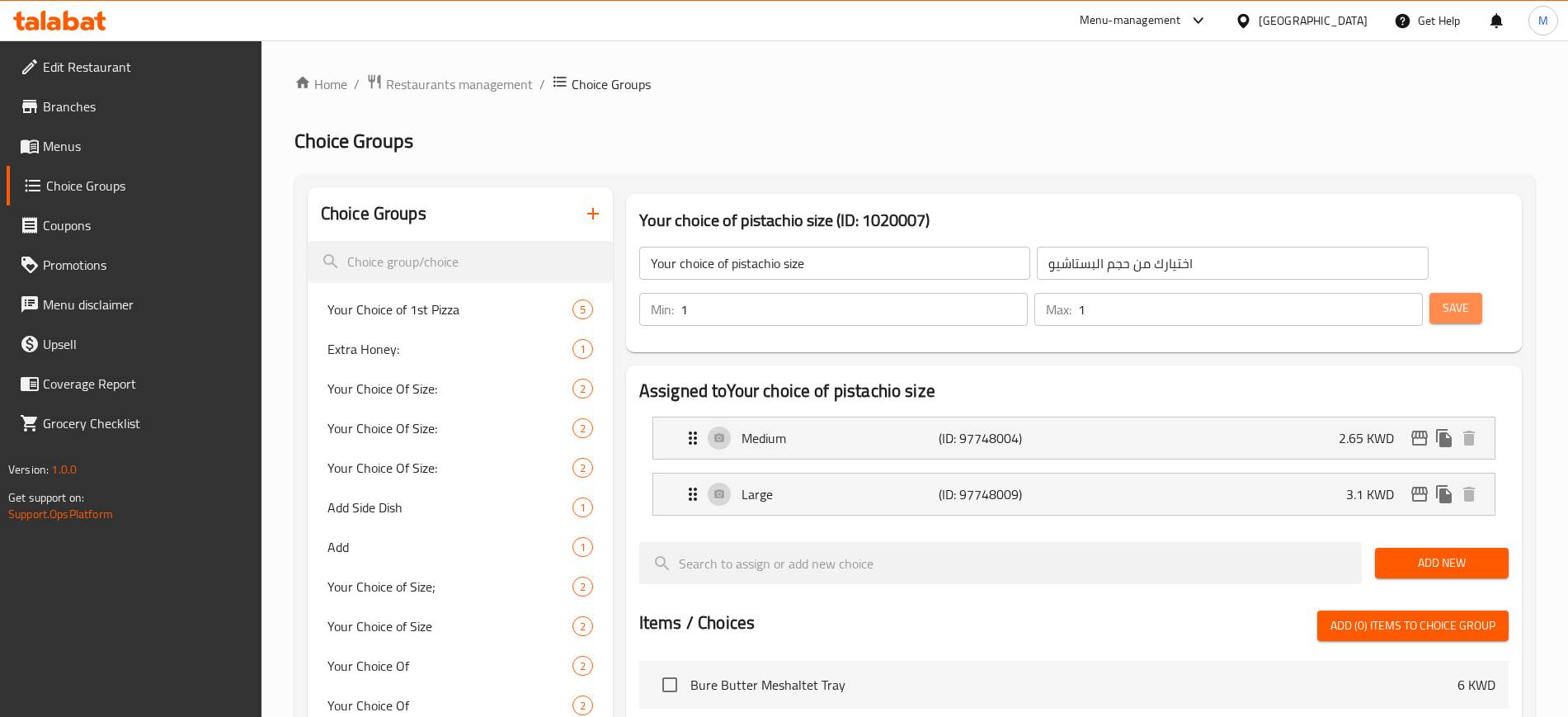
click at [1443, 298] on span "Save" at bounding box center [1456, 308] width 26 height 21
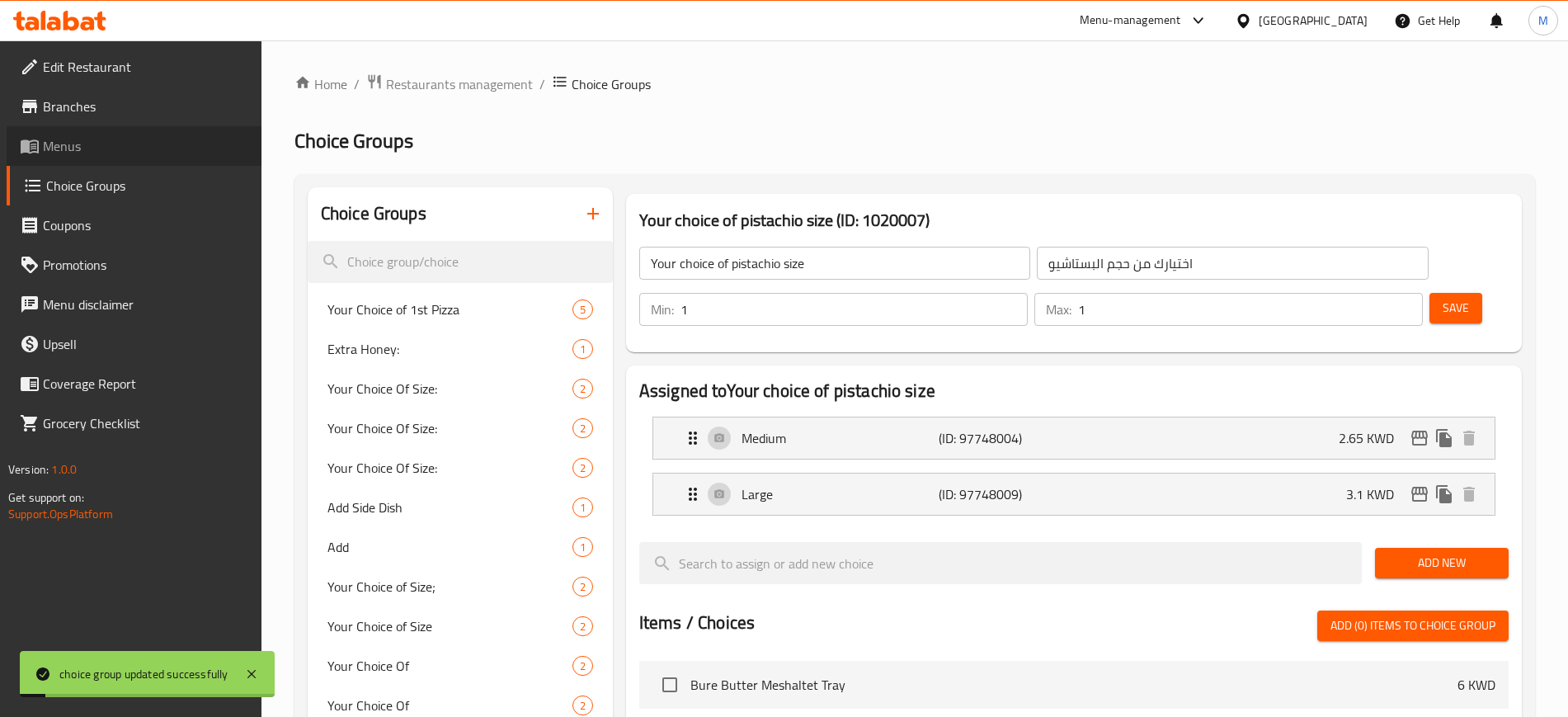
click at [81, 143] on span "Menus" at bounding box center [145, 146] width 206 height 20
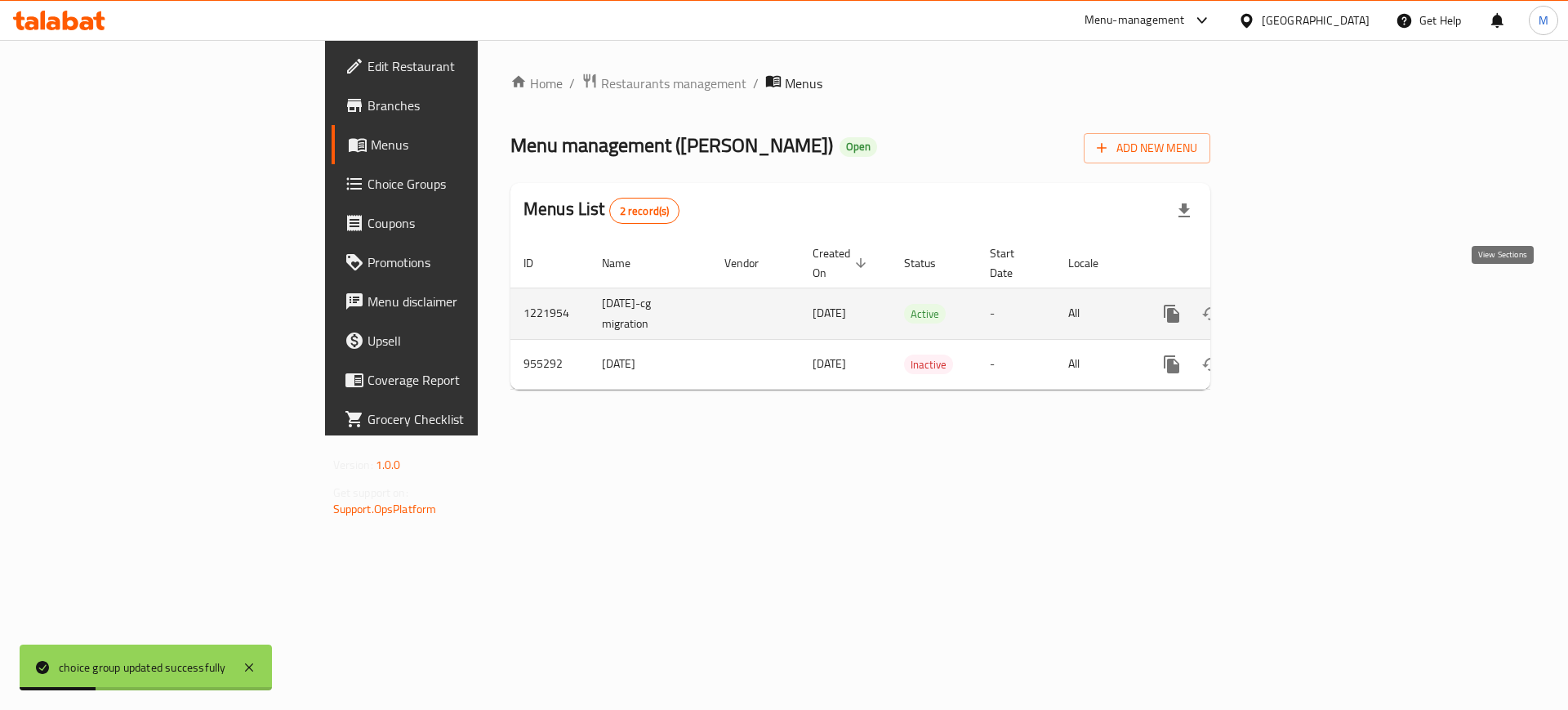
click at [1309, 308] on link "enhanced table" at bounding box center [1289, 314] width 39 height 39
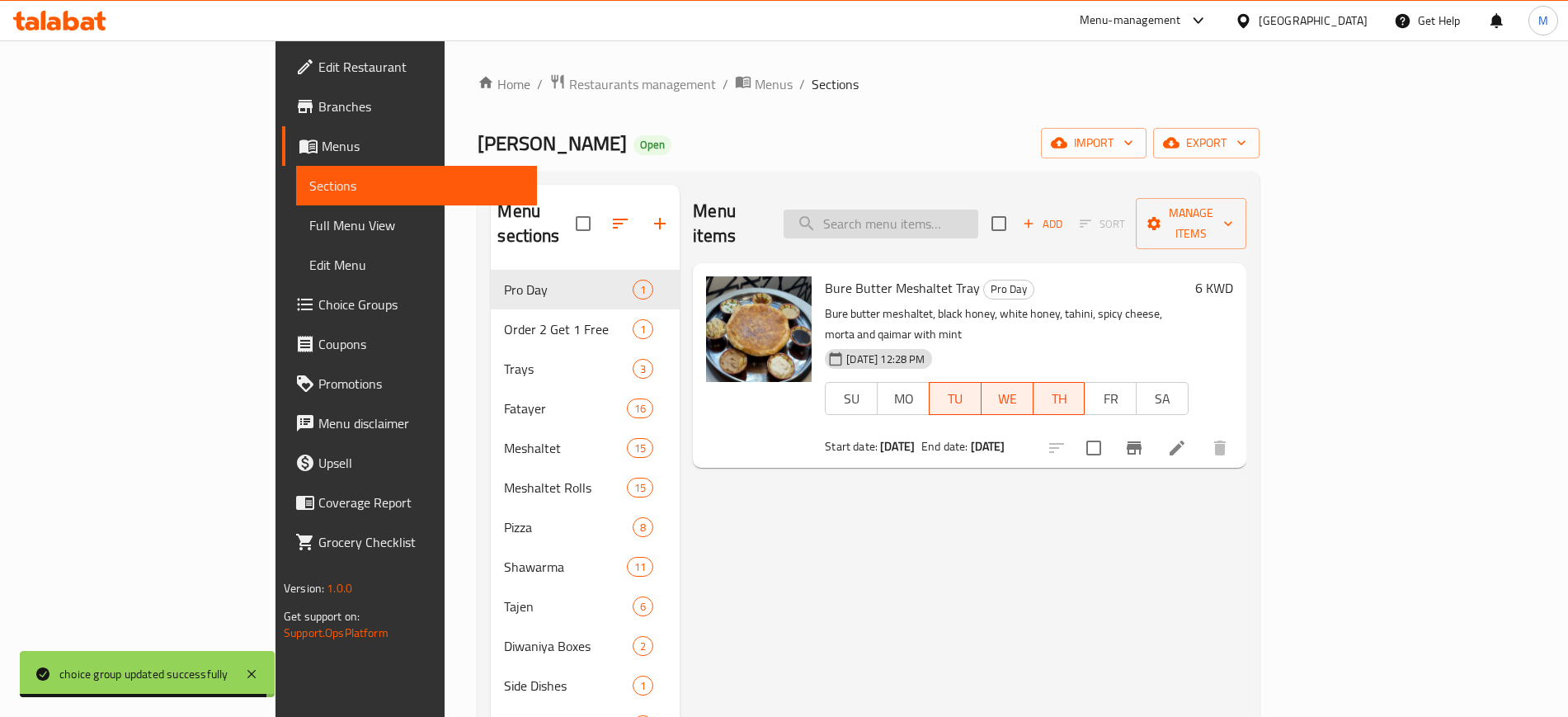
click at [979, 211] on input "search" at bounding box center [881, 224] width 195 height 29
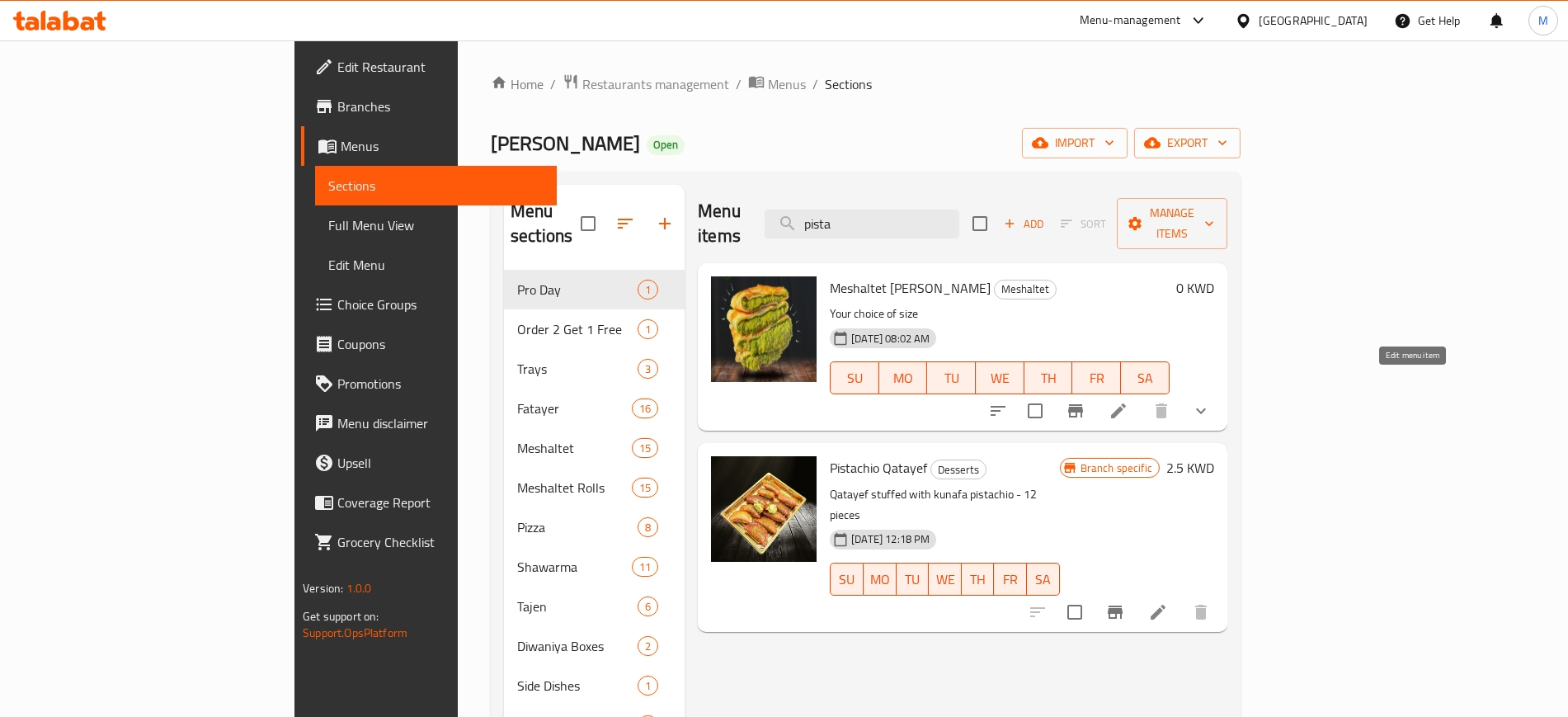
type input "pista"
click at [1126, 404] on icon at bounding box center [1118, 411] width 14 height 14
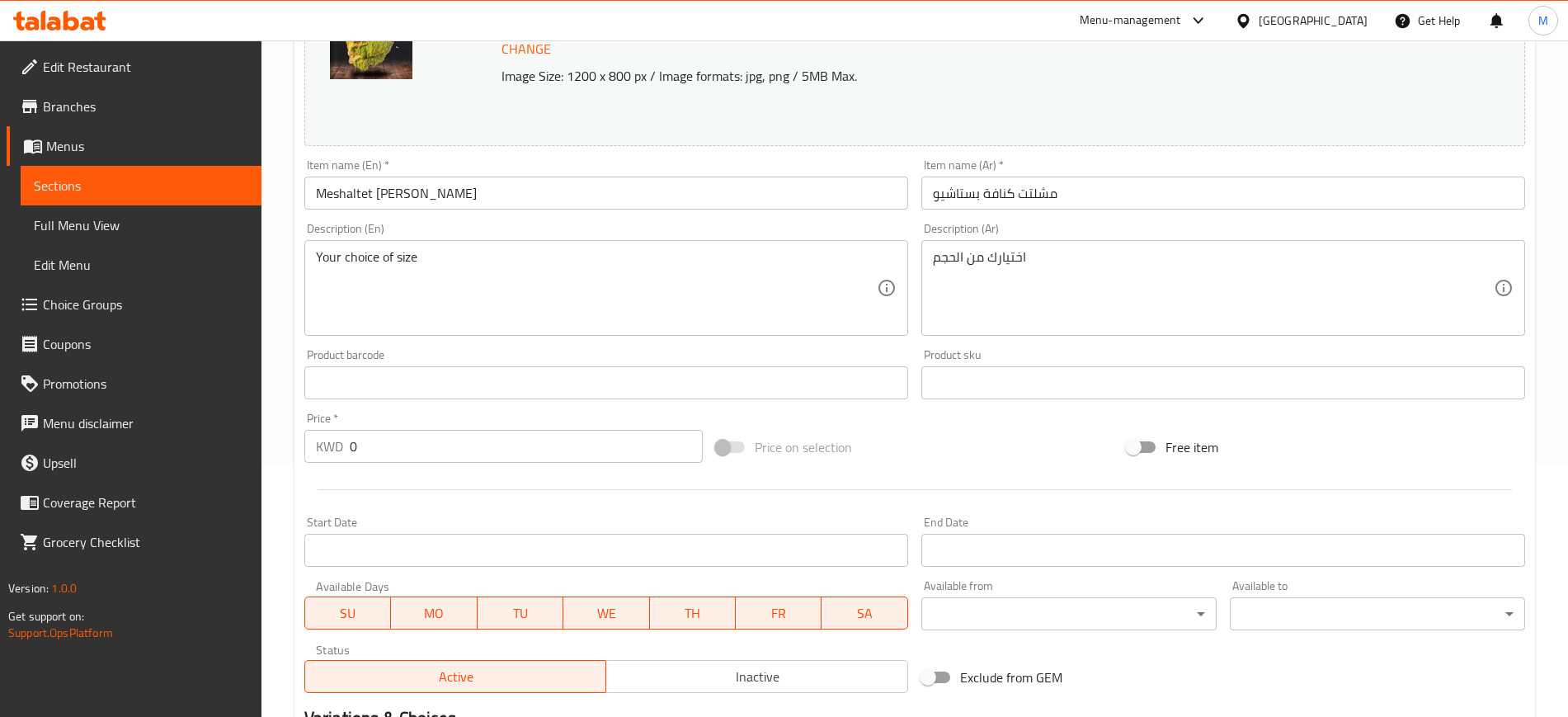
scroll to position [500, 0]
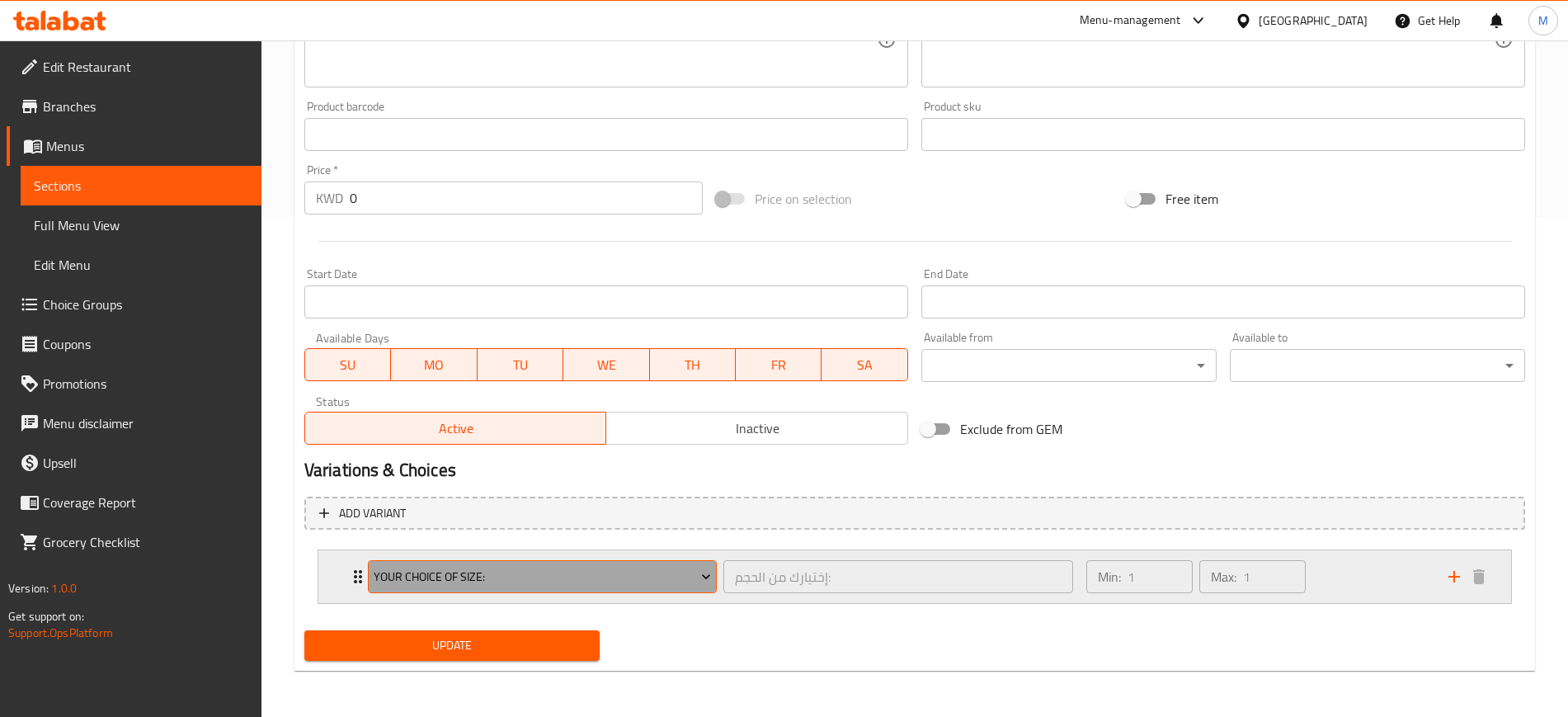
click at [487, 577] on span "Your Choice Of Size:" at bounding box center [542, 577] width 338 height 21
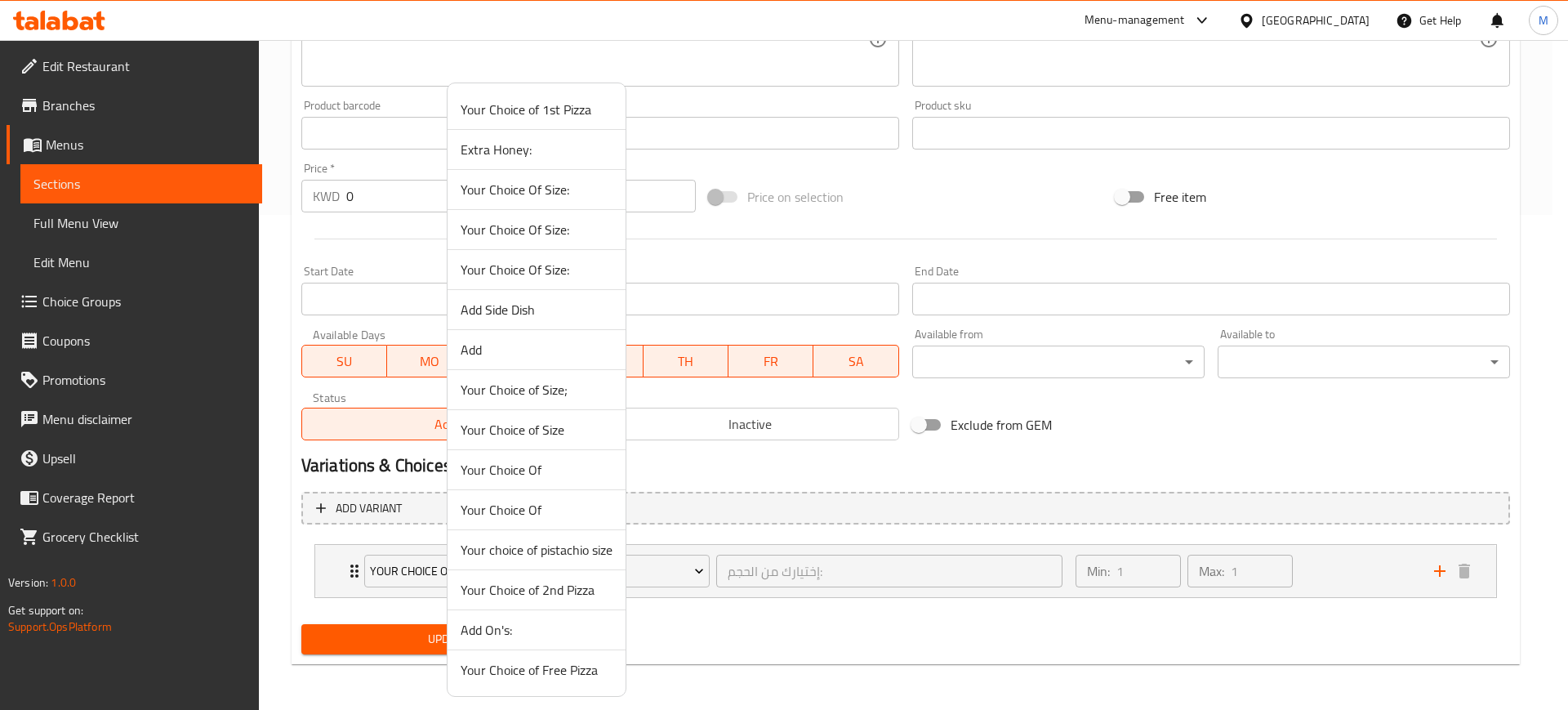
click at [584, 547] on span "Your choice of pistachio size" at bounding box center [536, 550] width 151 height 20
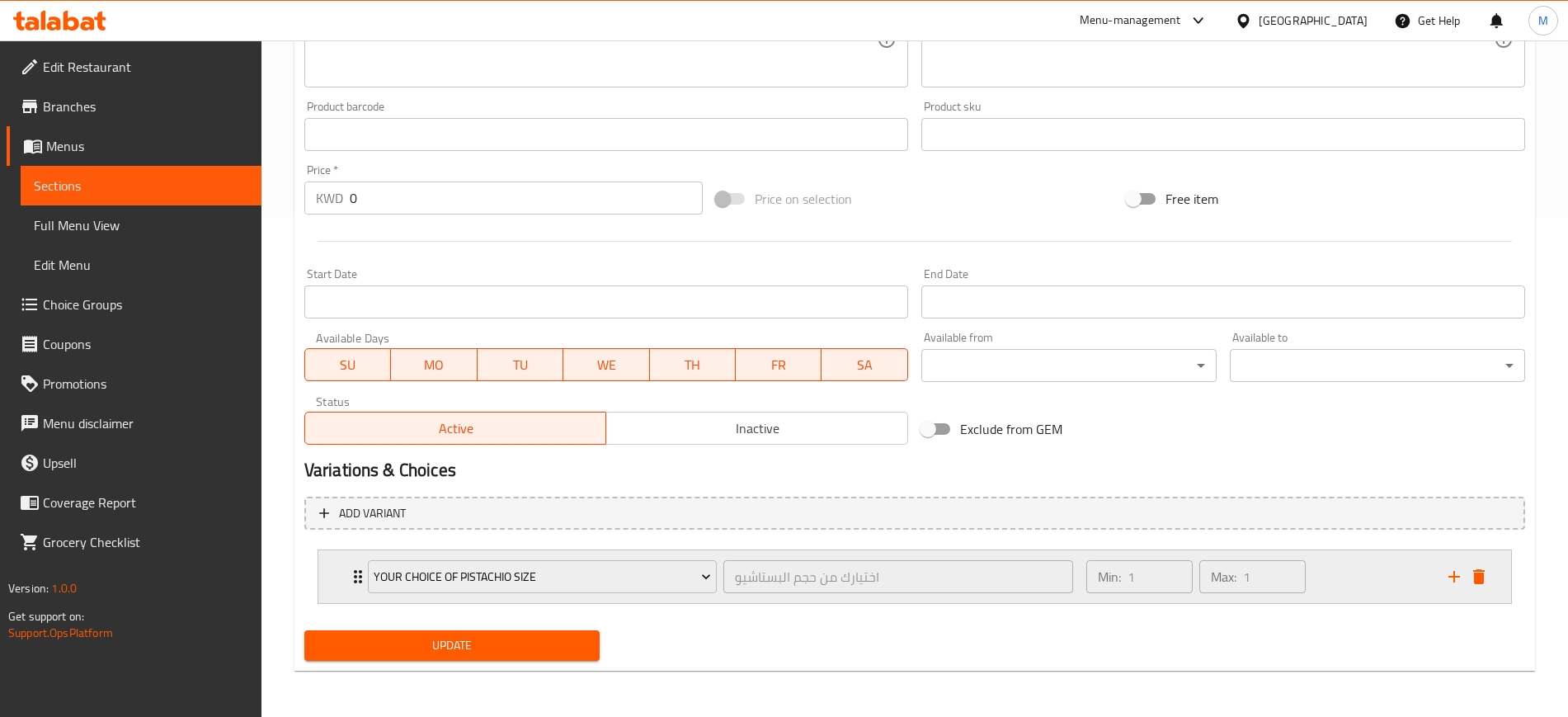
click at [1371, 572] on div "Min: 1 ​ Max: 1 ​" at bounding box center [1257, 577] width 362 height 53
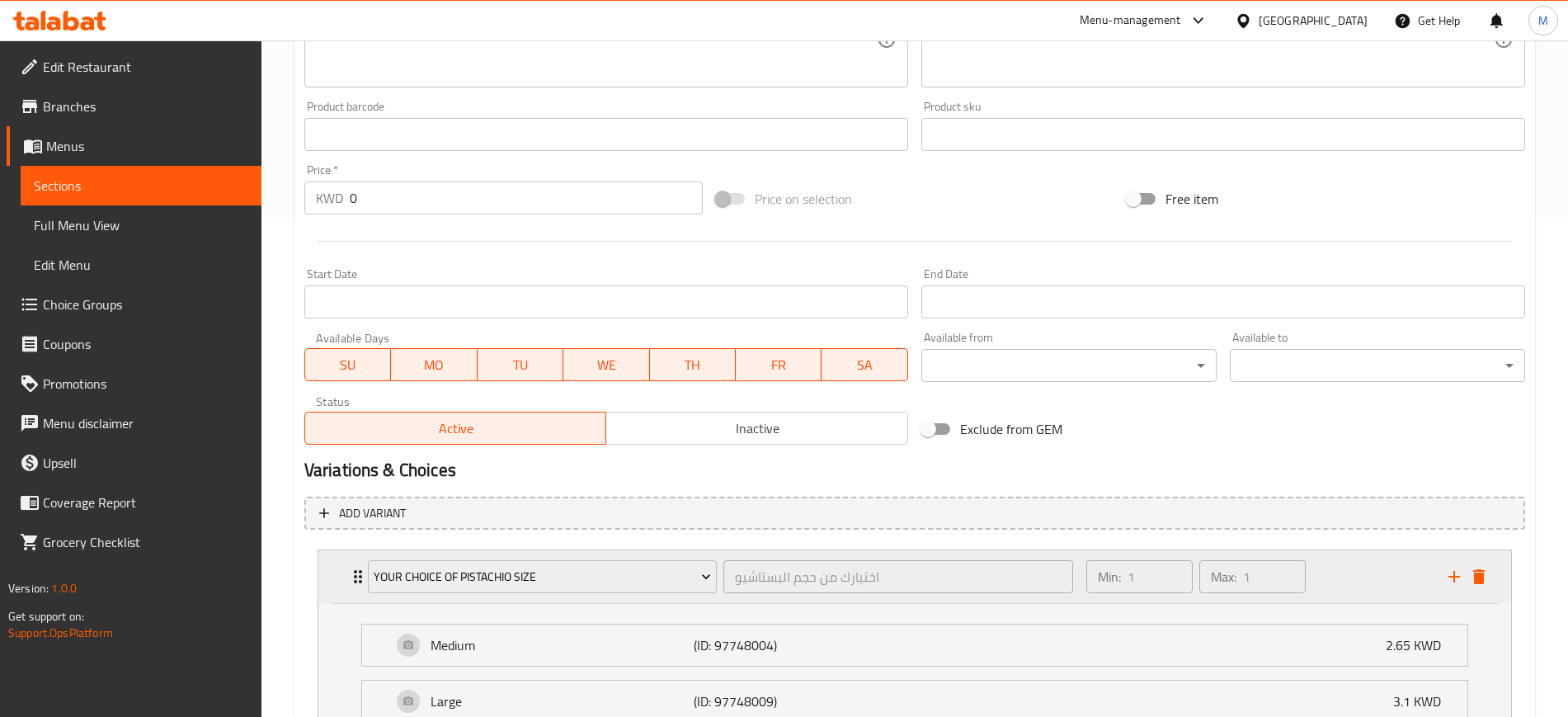
scroll to position [646, 0]
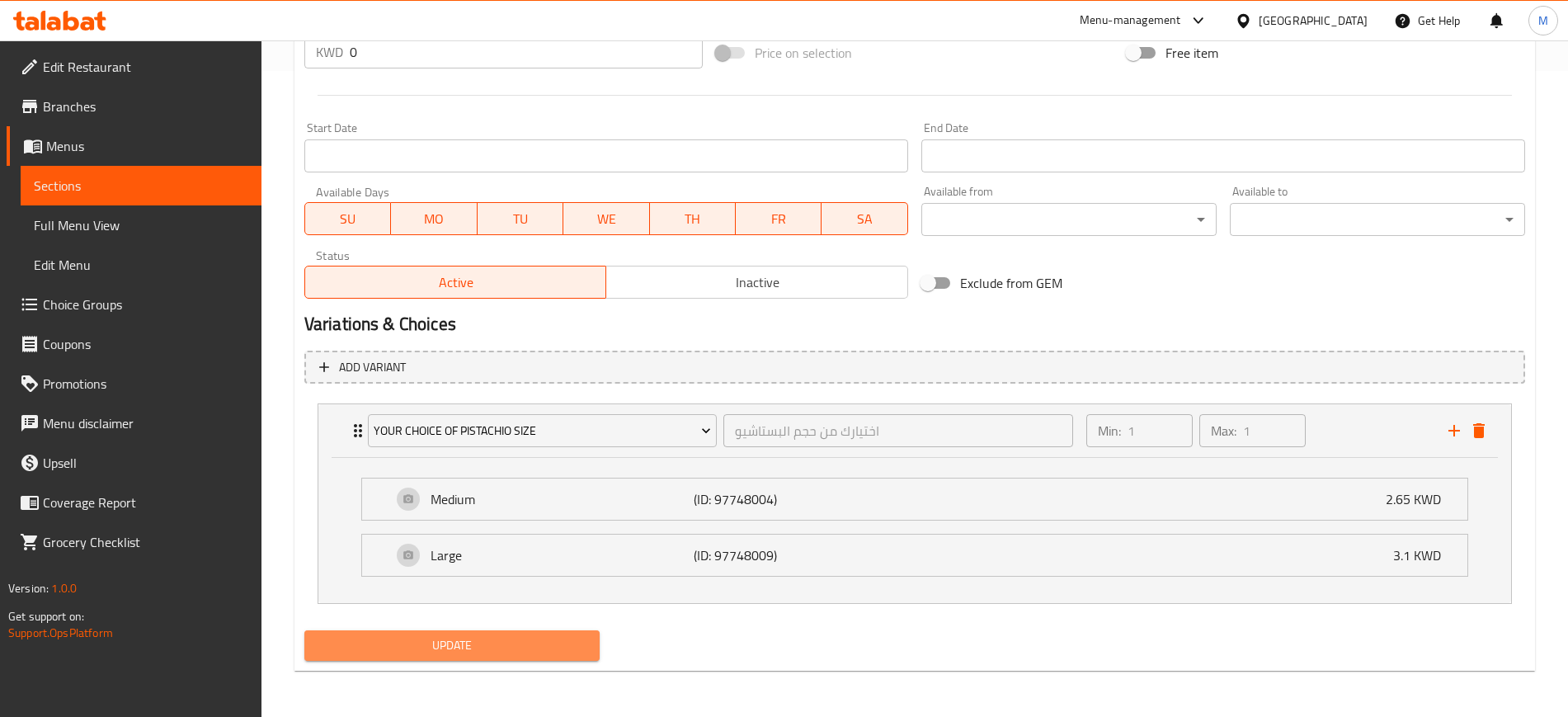
click at [546, 638] on span "Update" at bounding box center [452, 645] width 269 height 21
click at [534, 642] on span "Update" at bounding box center [452, 645] width 269 height 21
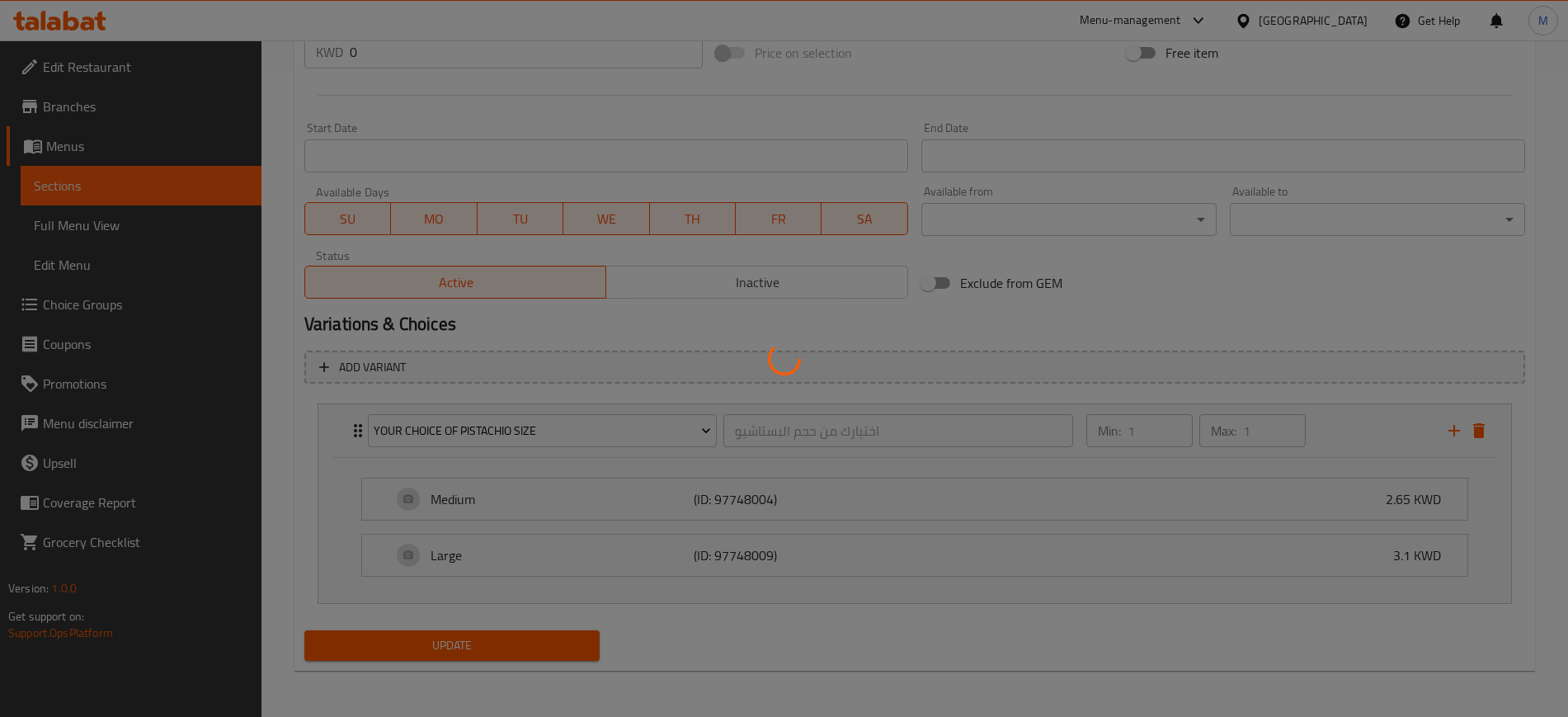
scroll to position [0, 0]
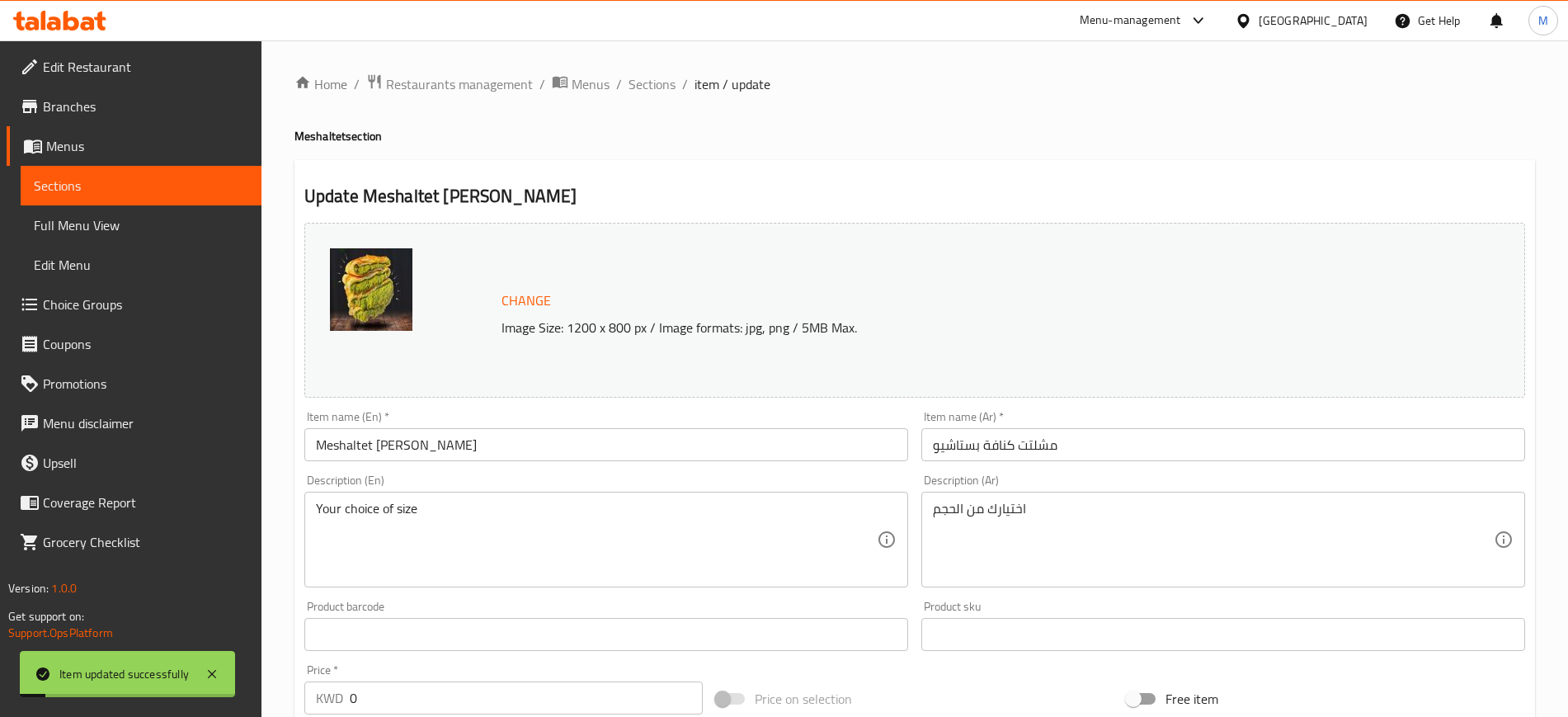
click at [62, 23] on icon at bounding box center [60, 21] width 93 height 20
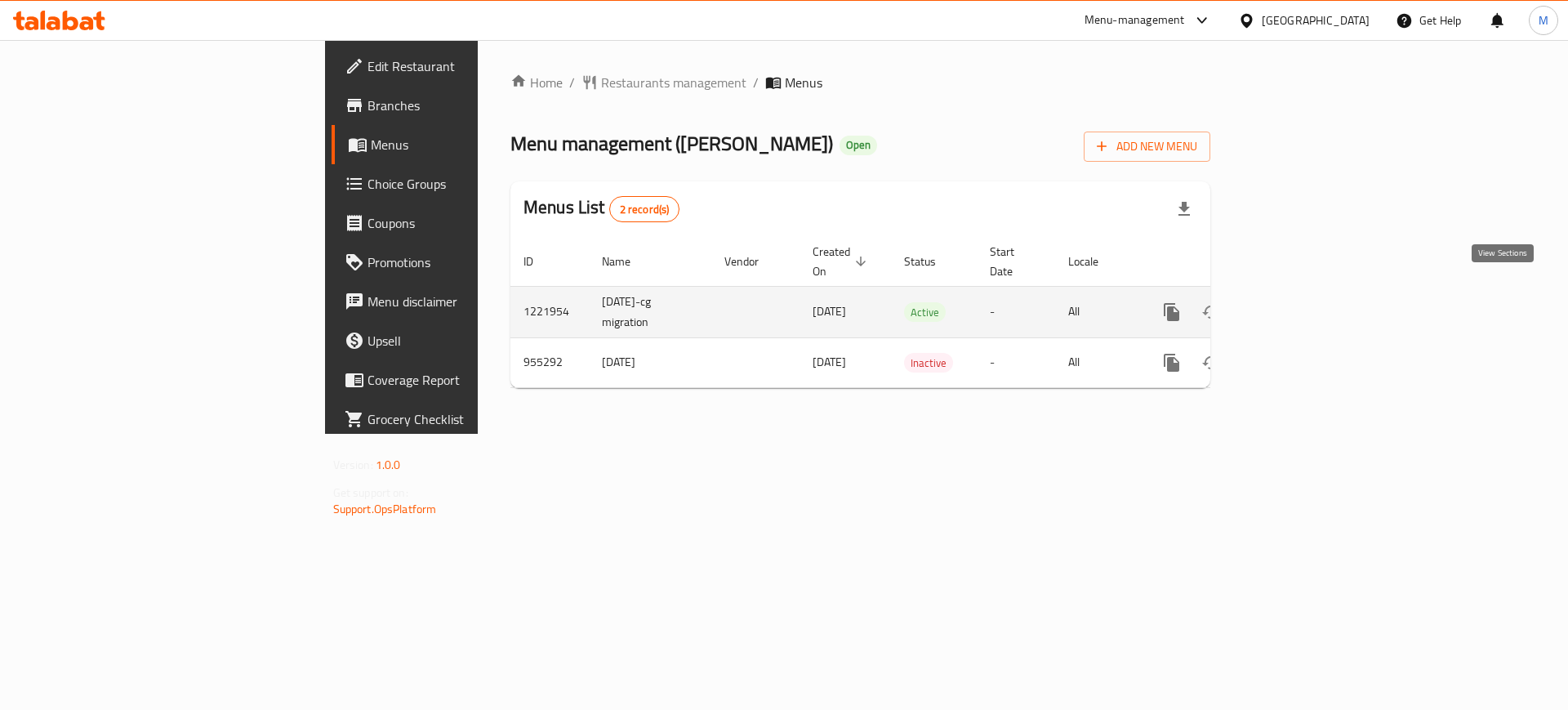
click at [1299, 302] on icon "enhanced table" at bounding box center [1289, 312] width 20 height 20
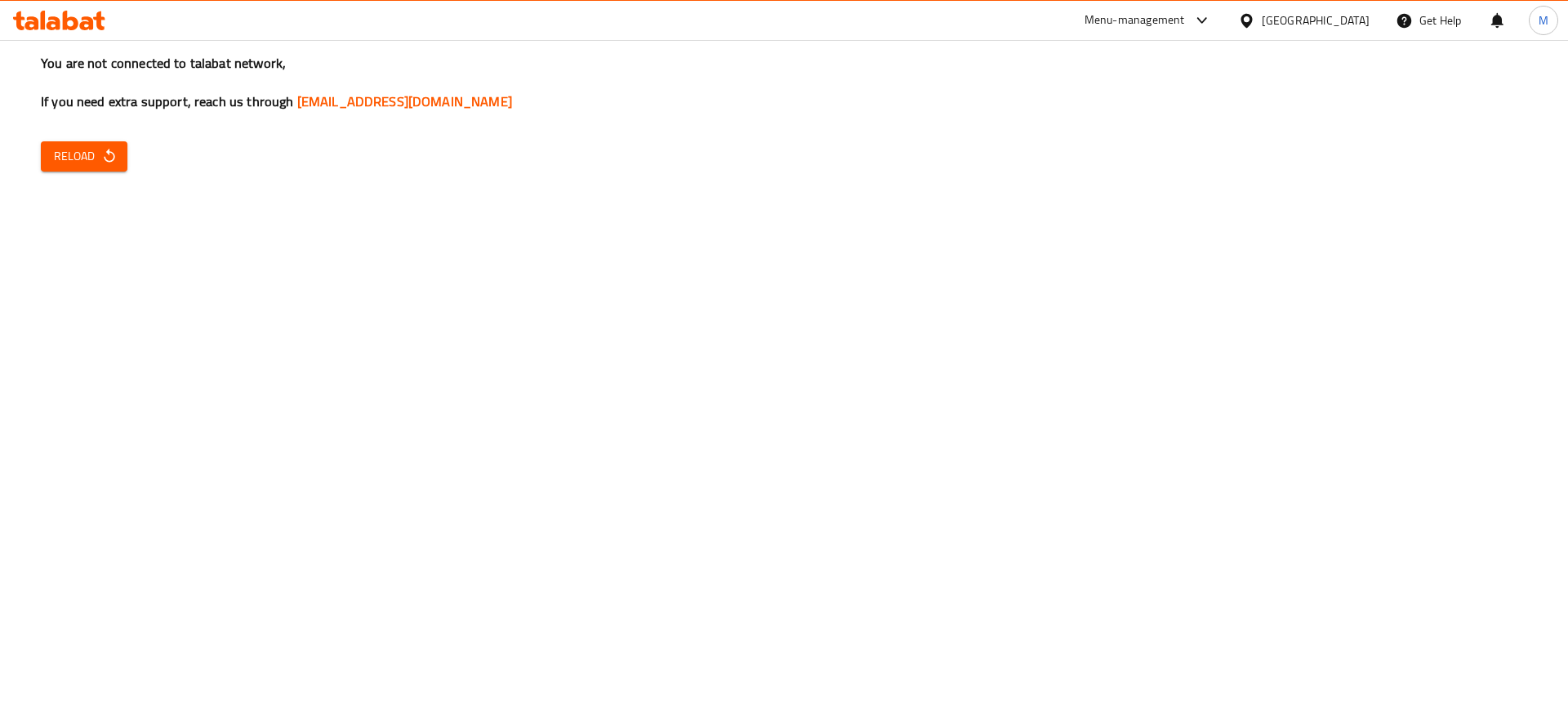
click at [63, 18] on icon at bounding box center [70, 21] width 15 height 20
